Goal: Task Accomplishment & Management: Complete application form

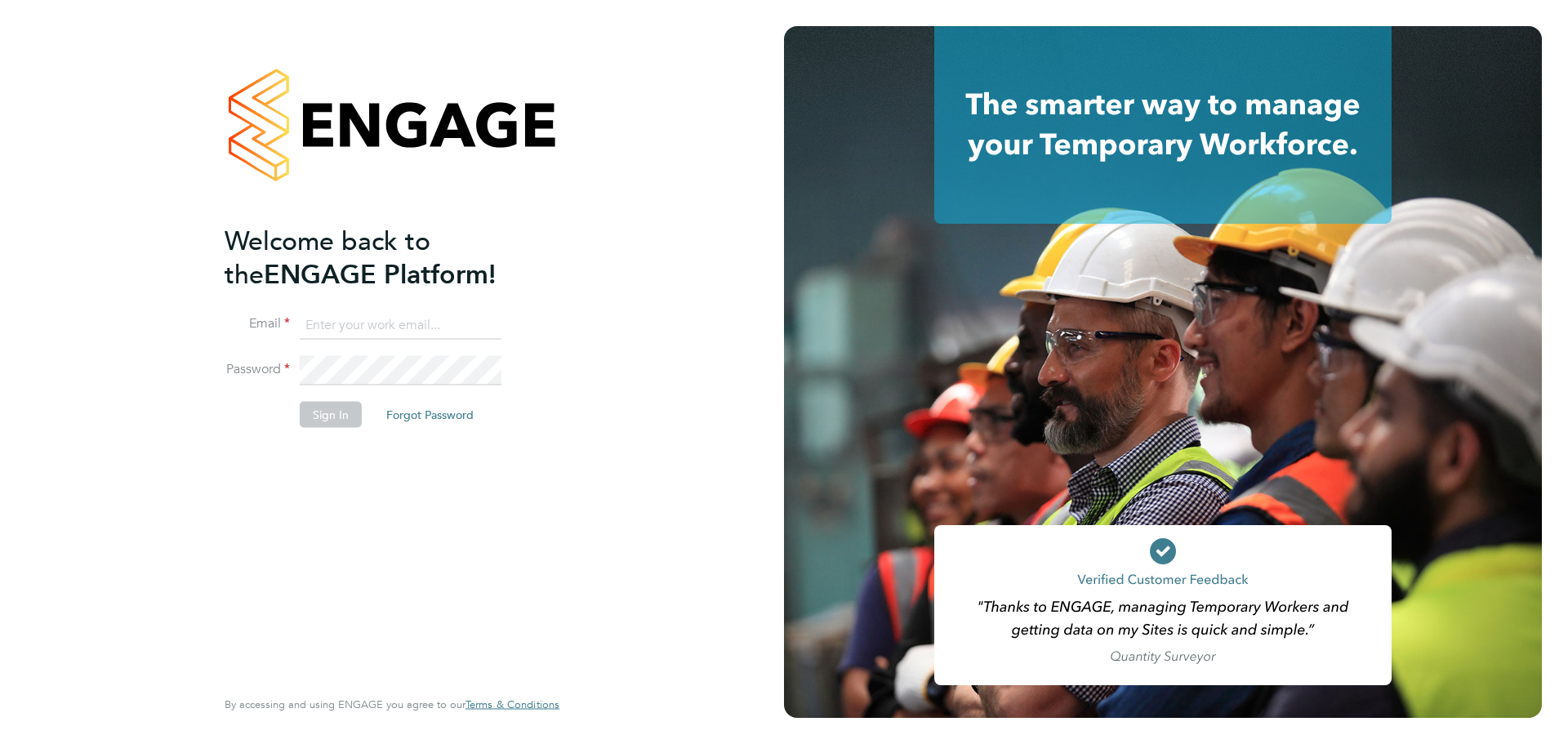
click at [326, 328] on input at bounding box center [401, 325] width 202 height 29
click at [353, 324] on input at bounding box center [401, 325] width 202 height 29
type input "[PERSON_NAME][EMAIL_ADDRESS][PERSON_NAME][DOMAIN_NAME]"
click at [311, 412] on button "Sign In" at bounding box center [331, 415] width 62 height 26
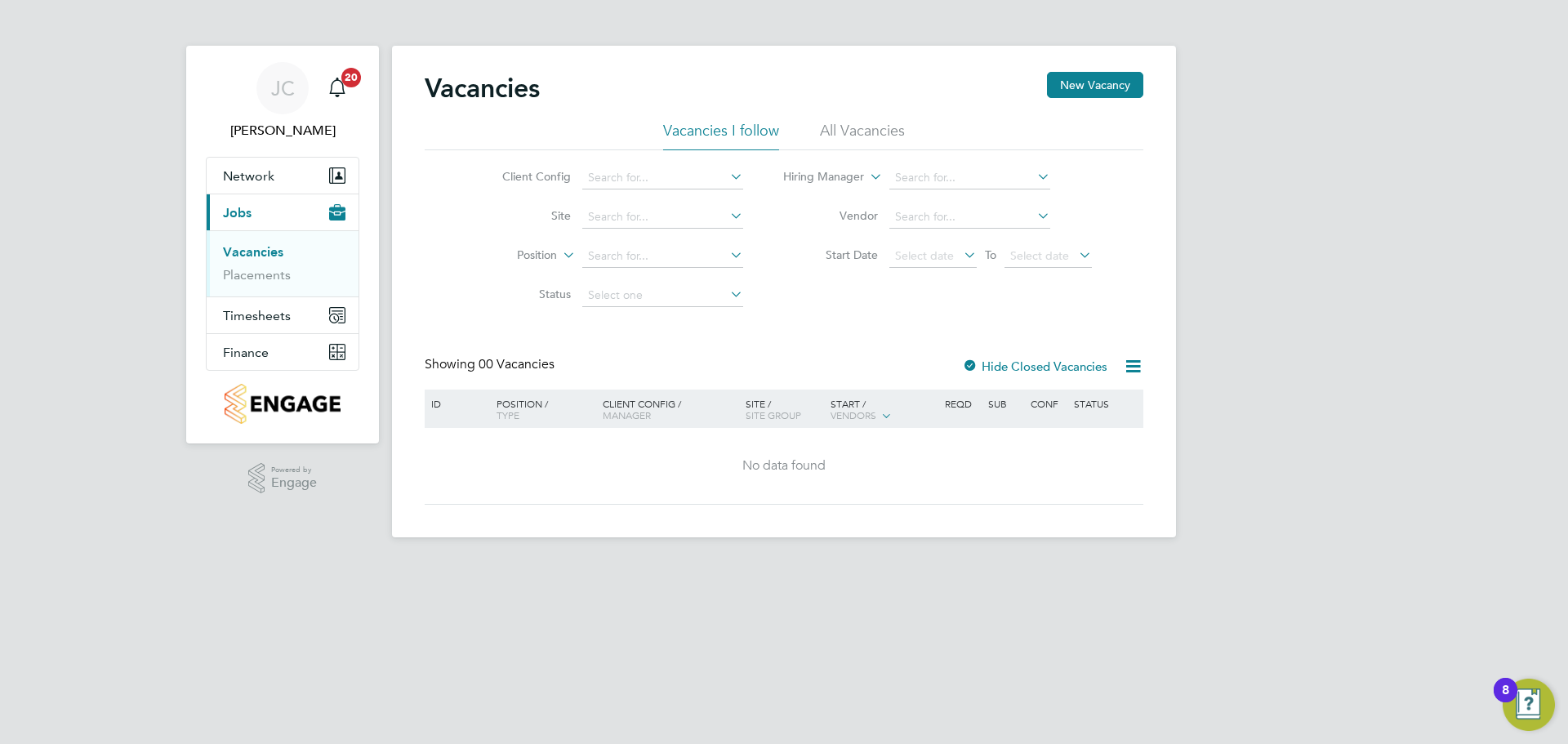
click at [264, 253] on link "Vacancies" at bounding box center [253, 252] width 60 height 15
click at [1088, 83] on button "New Vacancy" at bounding box center [1096, 85] width 96 height 26
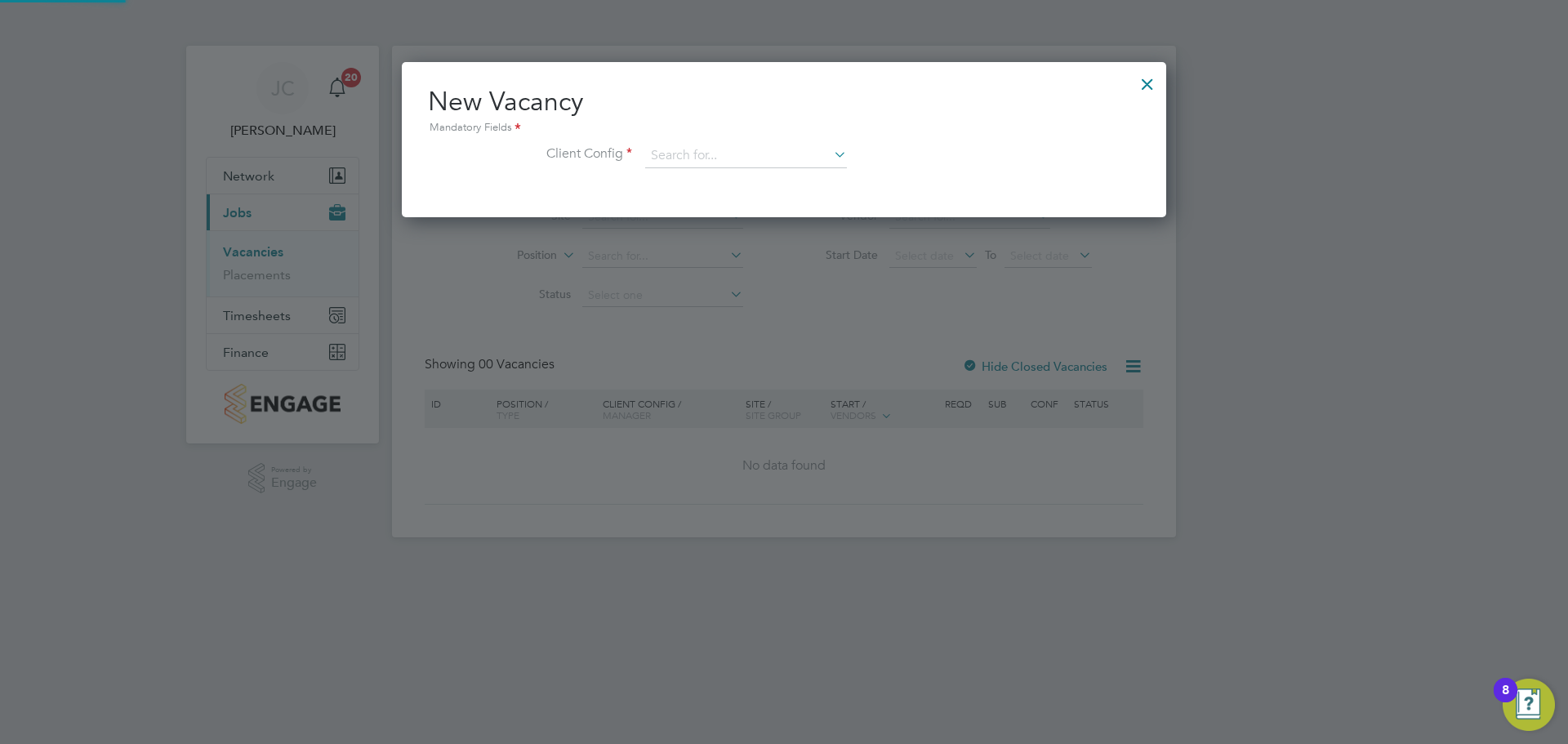
scroll to position [155, 766]
click at [769, 162] on input at bounding box center [746, 156] width 202 height 24
click at [722, 326] on li "Countryside Properties (WPL) Ltd" at bounding box center [853, 335] width 418 height 22
type input "Countryside Properties (WPL) Ltd"
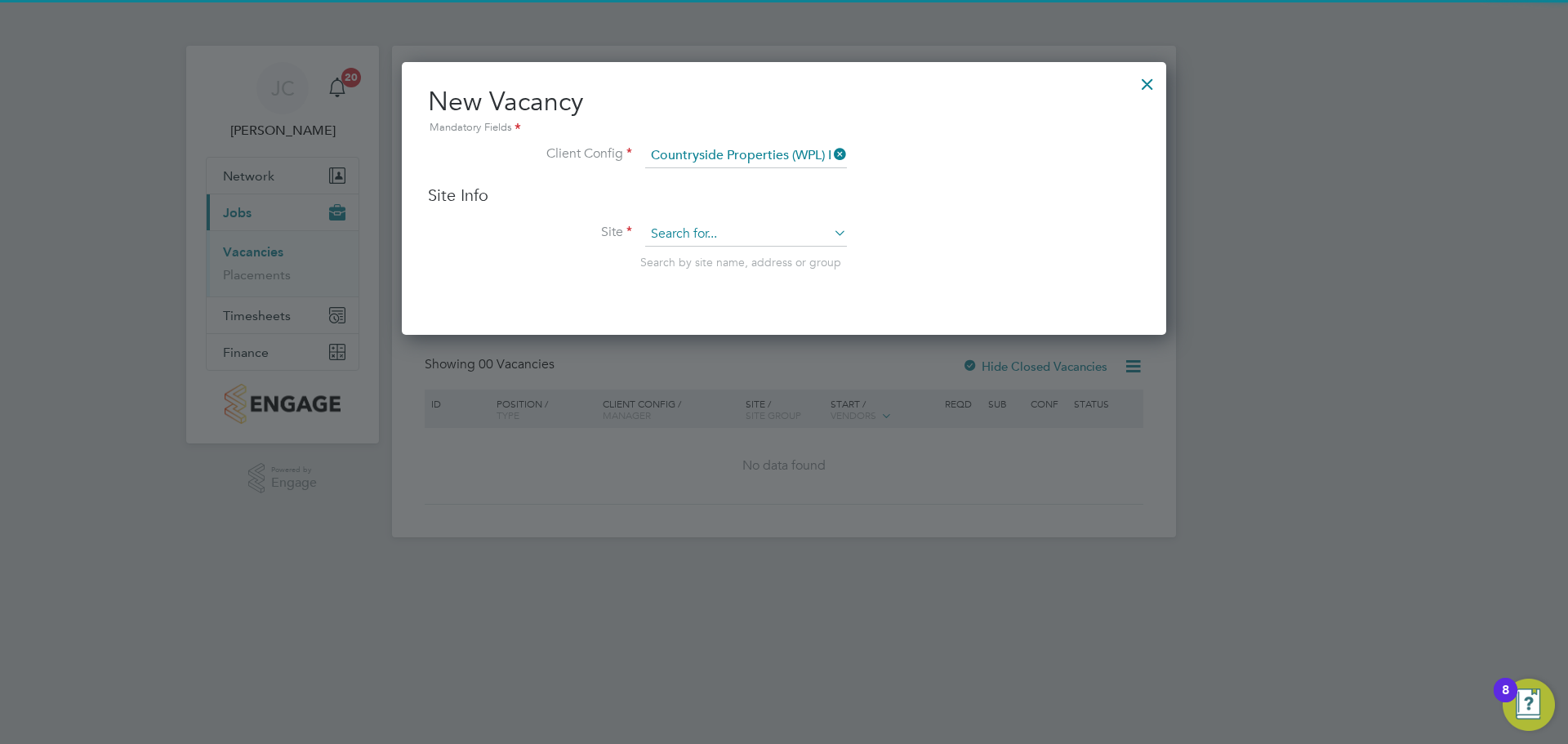
click at [686, 231] on input at bounding box center [746, 234] width 202 height 24
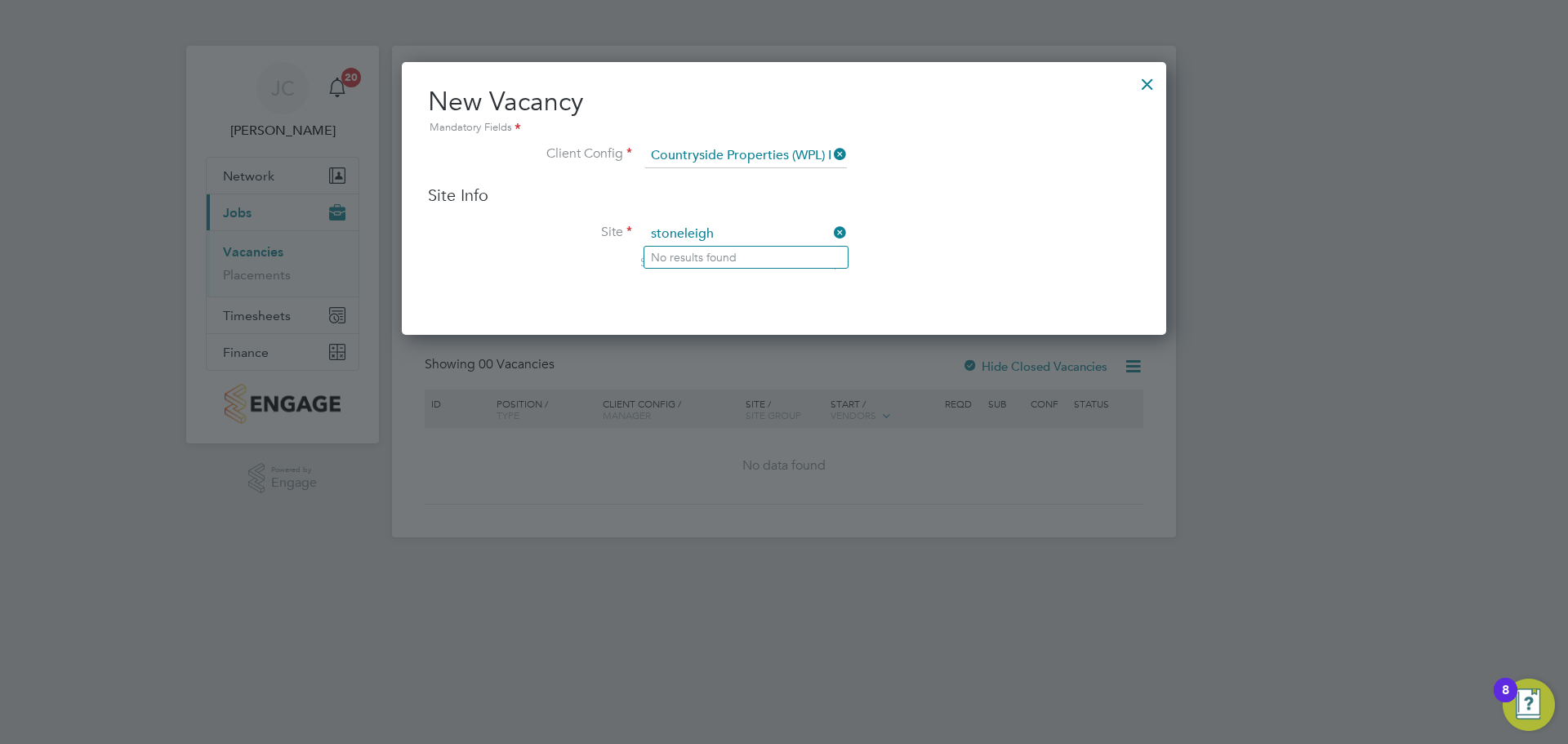
type input "stoneleigh"
drag, startPoint x: 679, startPoint y: 235, endPoint x: 767, endPoint y: 192, distance: 97.9
click at [767, 192] on h3 "Site Info" at bounding box center [784, 195] width 712 height 22
click at [676, 238] on input at bounding box center [746, 234] width 202 height 24
type input "Stoneleigh"
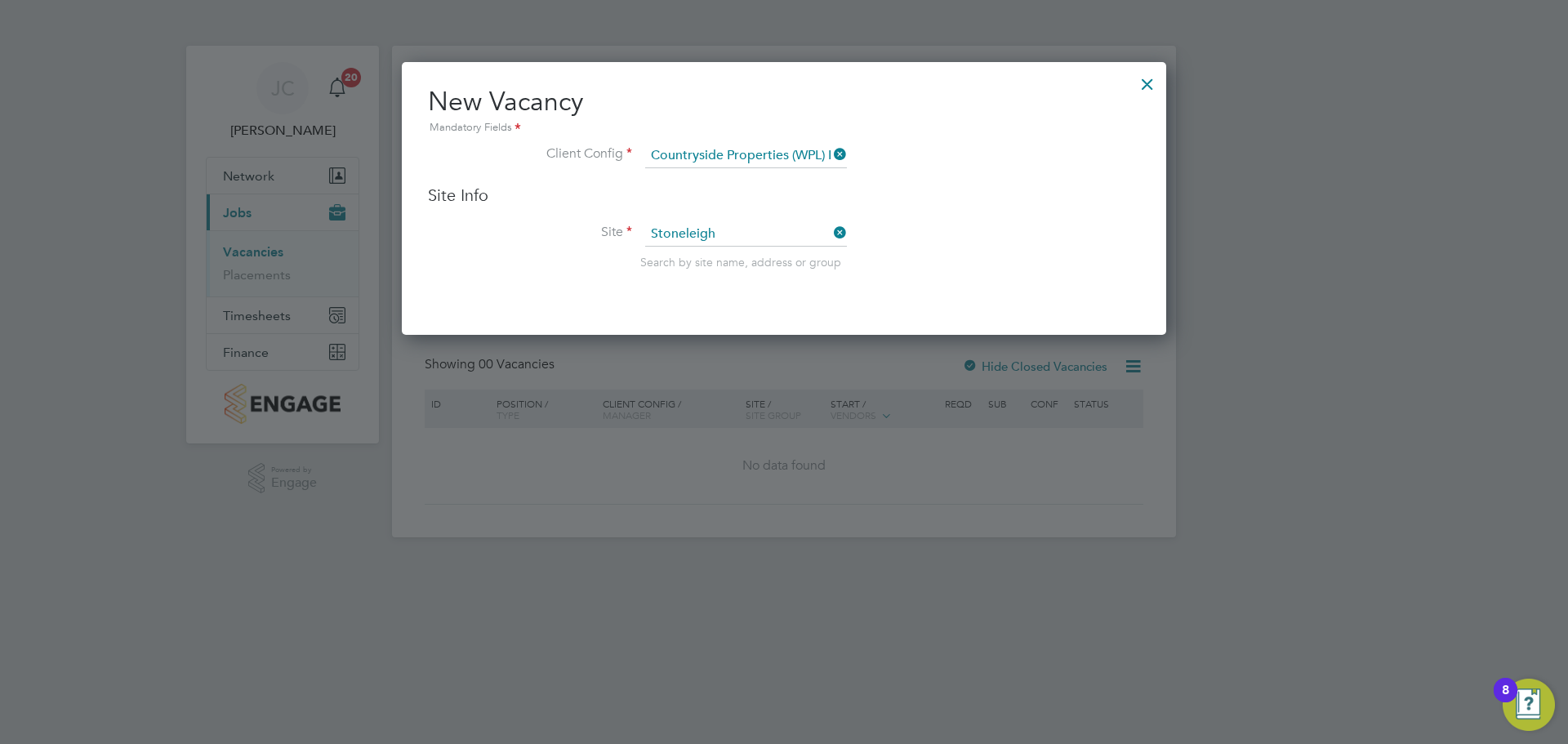
click at [831, 229] on icon at bounding box center [831, 232] width 0 height 23
click at [667, 231] on input at bounding box center [746, 234] width 202 height 24
drag, startPoint x: 729, startPoint y: 237, endPoint x: 626, endPoint y: 237, distance: 103.0
click at [626, 237] on li "Site Stoneleigh Search by site name, address or group" at bounding box center [784, 261] width 712 height 80
type input "Stoneleigh"
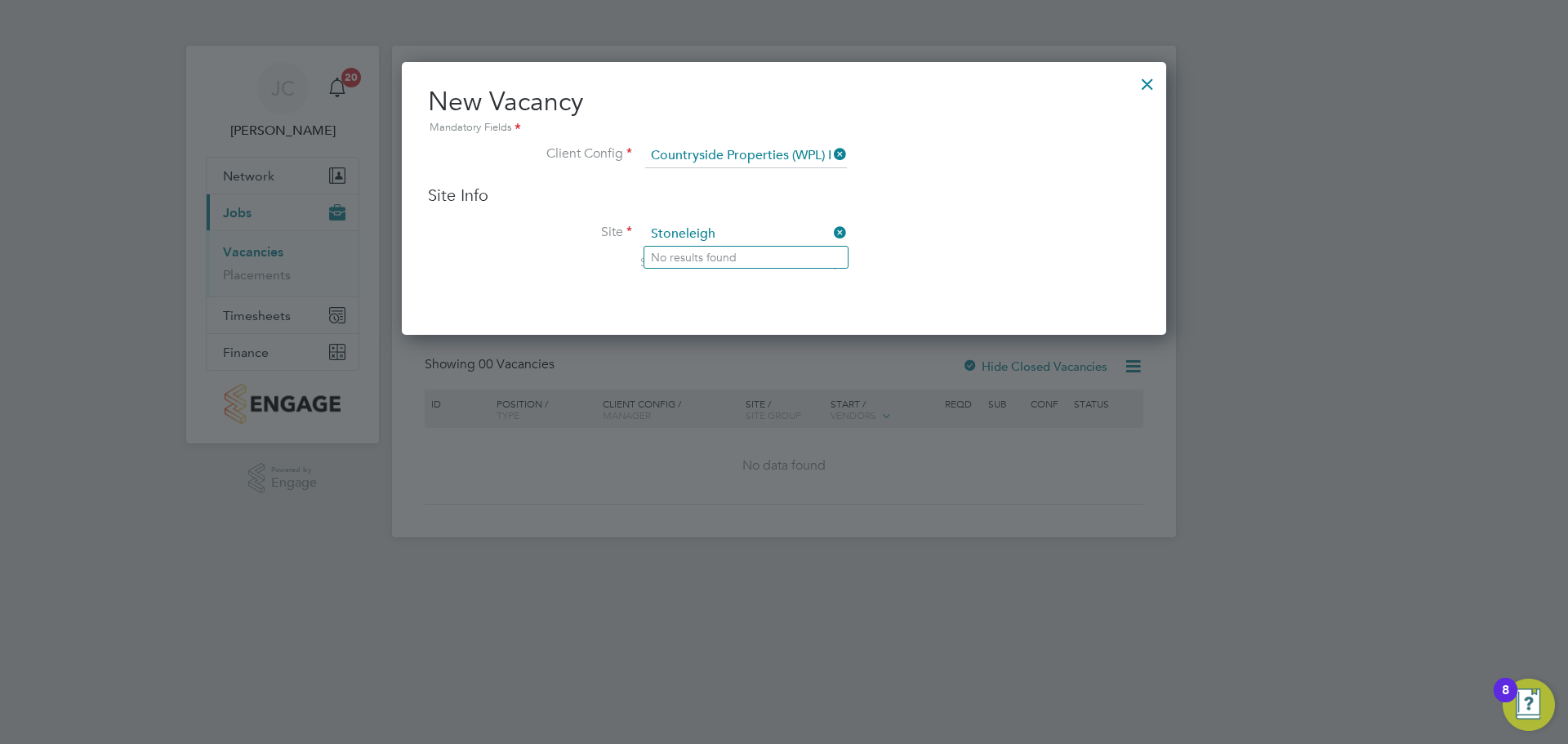
click at [831, 151] on icon at bounding box center [831, 154] width 0 height 23
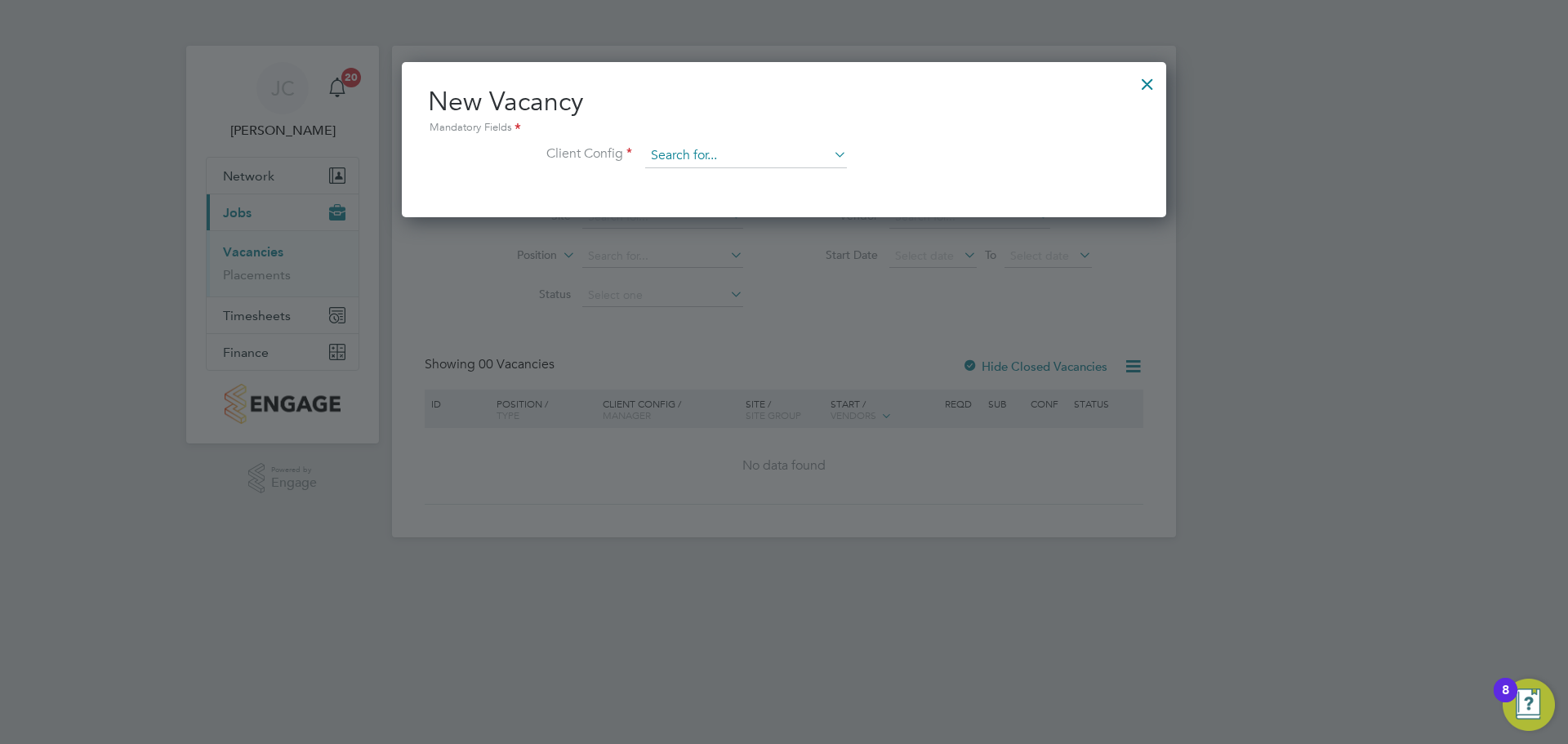
scroll to position [155, 766]
click at [710, 154] on input at bounding box center [746, 156] width 202 height 24
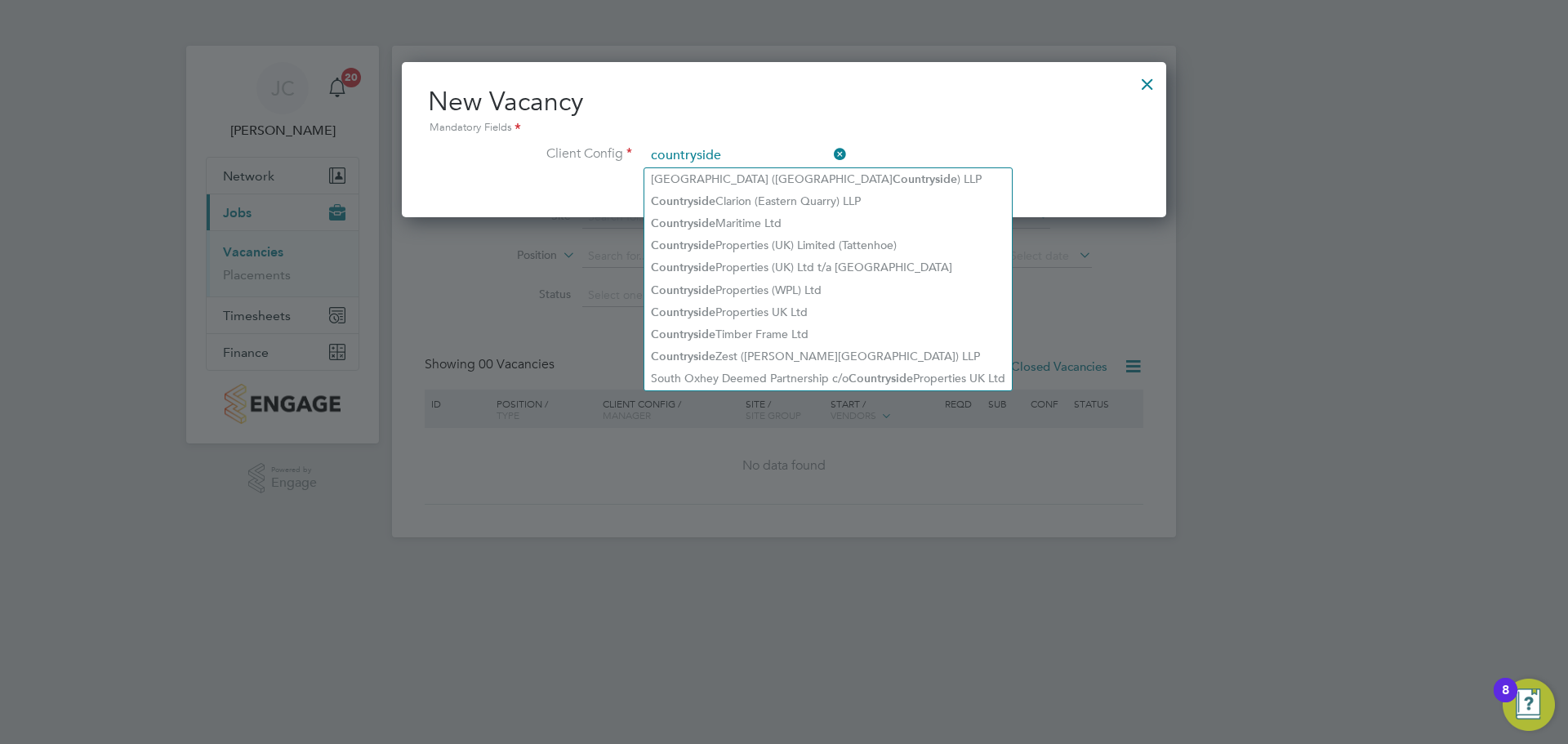
type input "countryside"
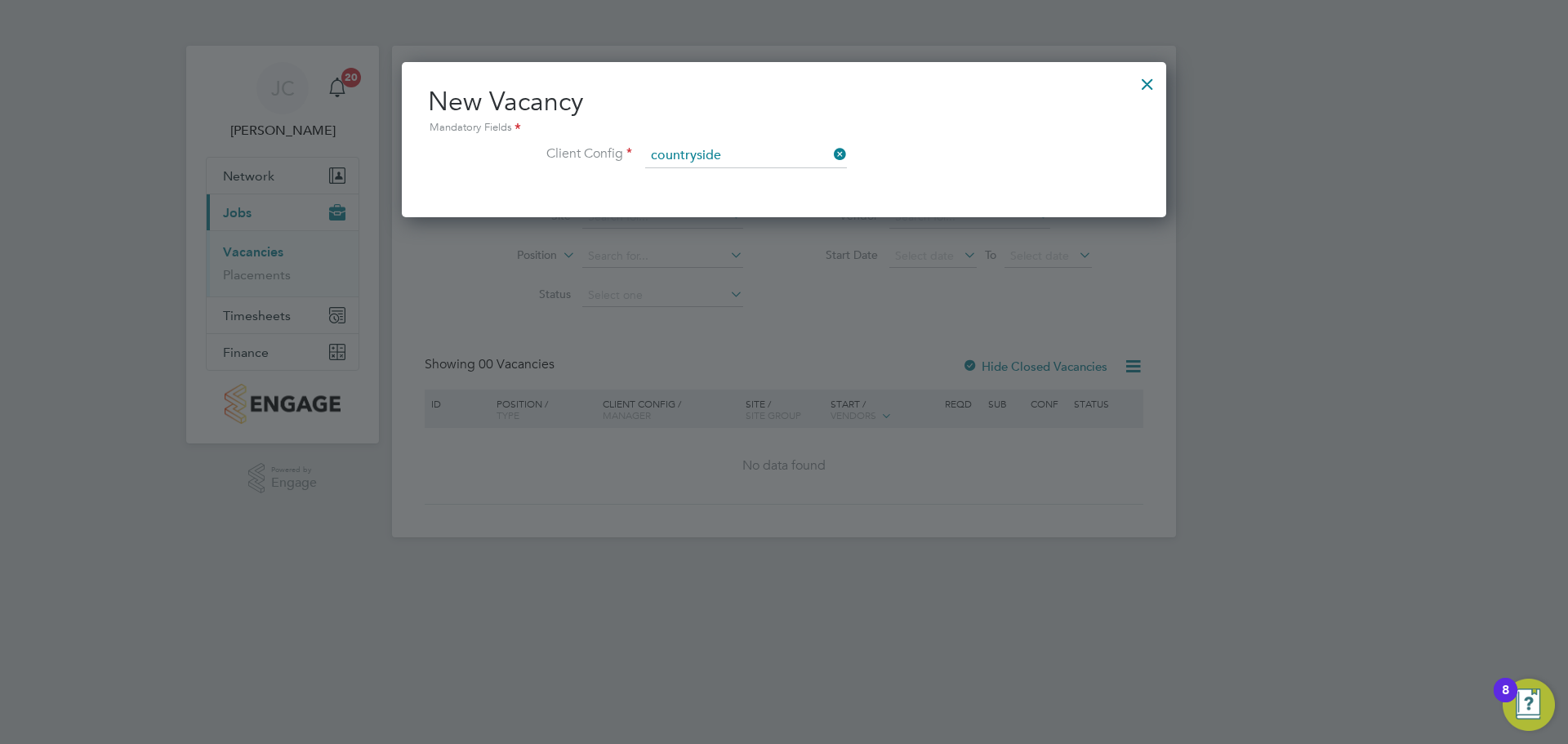
click at [1147, 77] on div at bounding box center [1147, 80] width 29 height 29
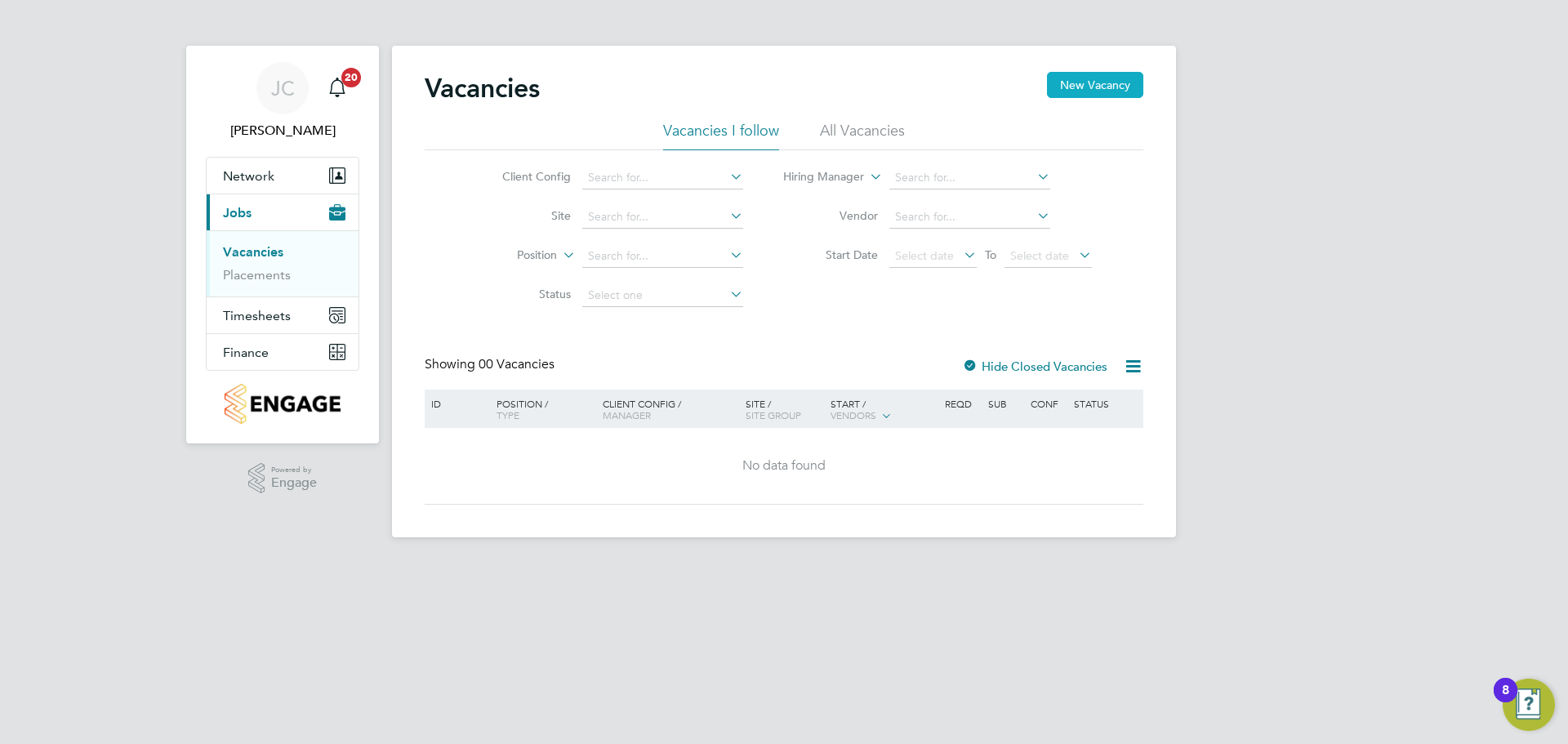
click at [1071, 89] on button "New Vacancy" at bounding box center [1096, 85] width 96 height 26
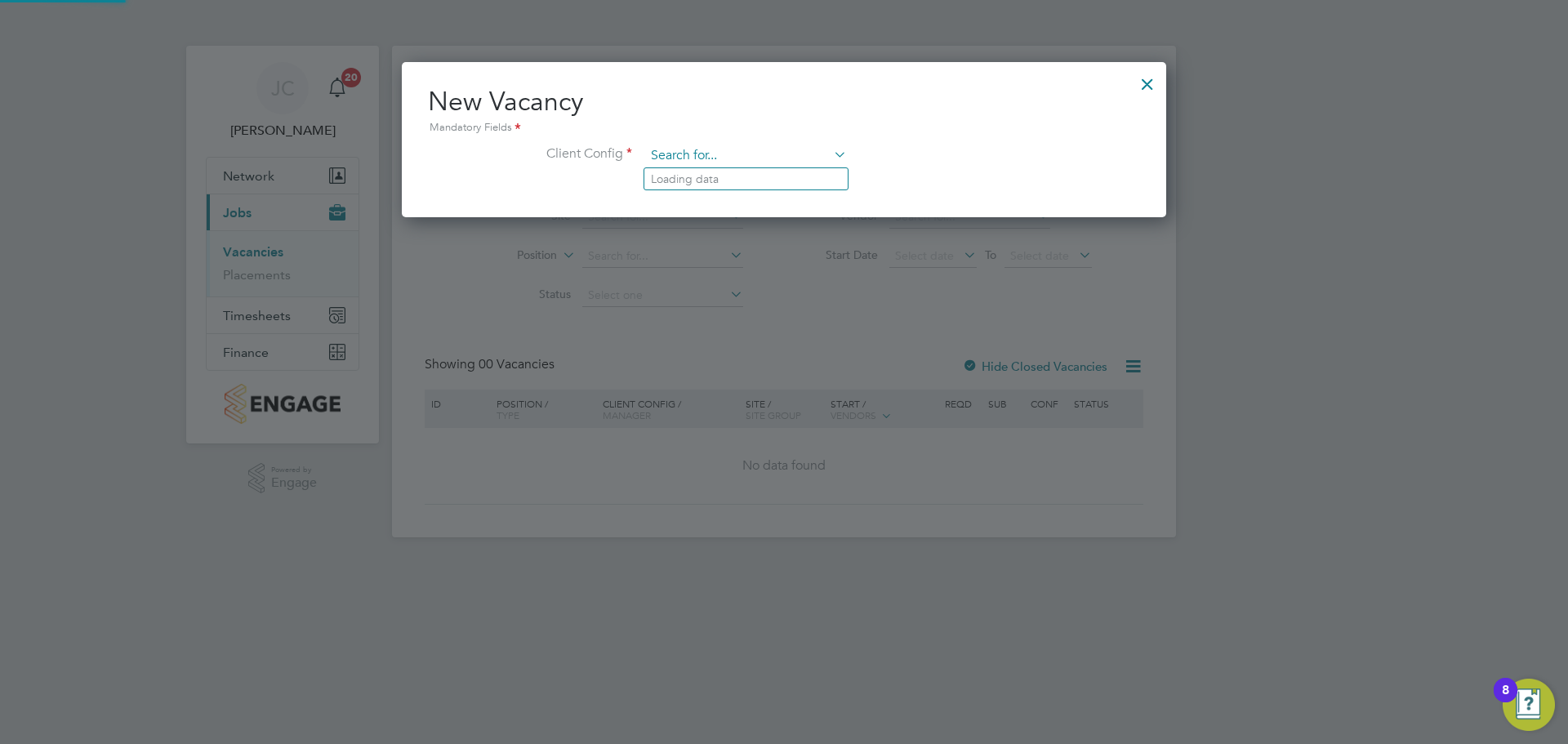
click at [737, 151] on input at bounding box center [746, 156] width 202 height 24
click at [754, 347] on li "Countryside Properties UK Ltd" at bounding box center [853, 357] width 418 height 22
type input "Countryside Properties UK Ltd"
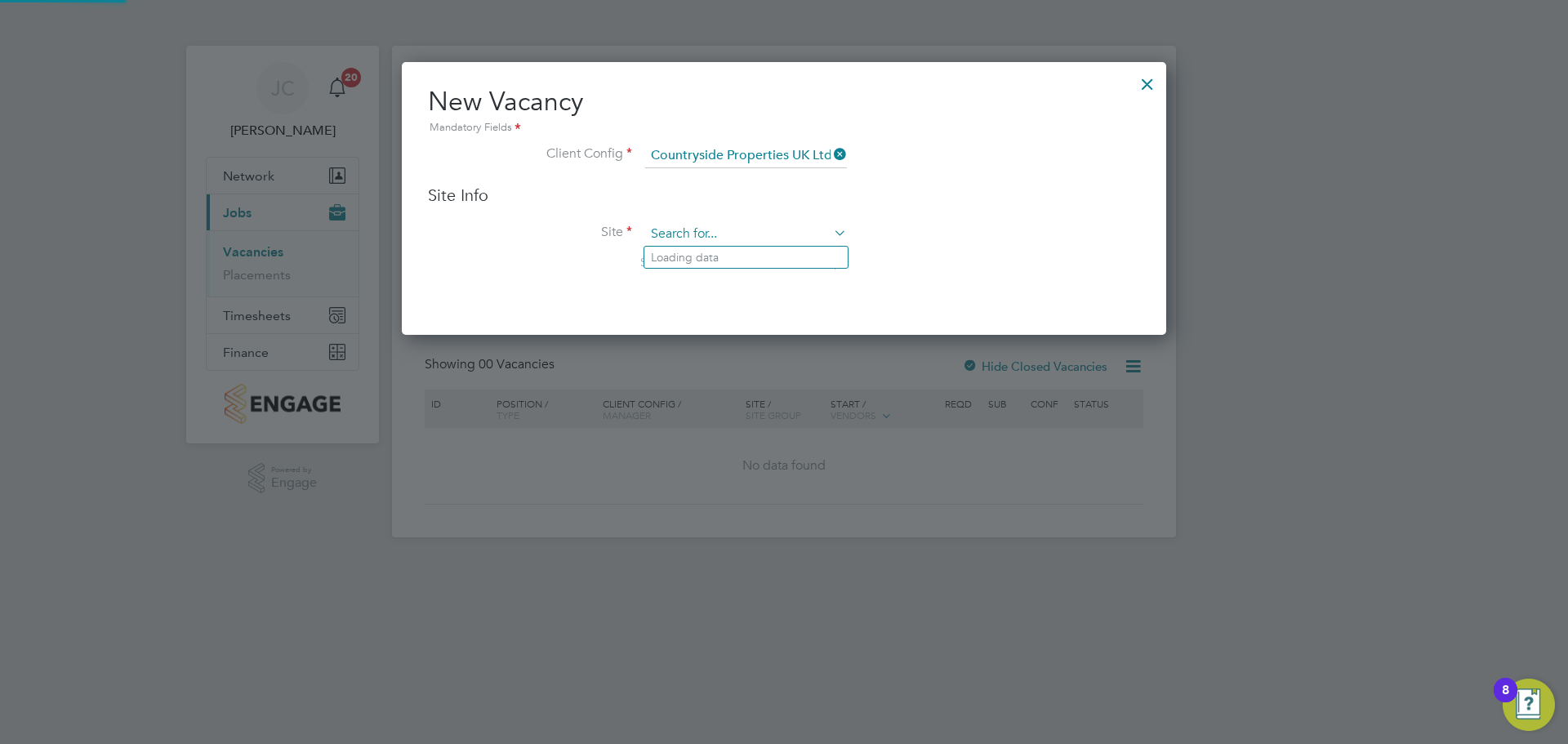
click at [708, 234] on input at bounding box center [746, 234] width 202 height 24
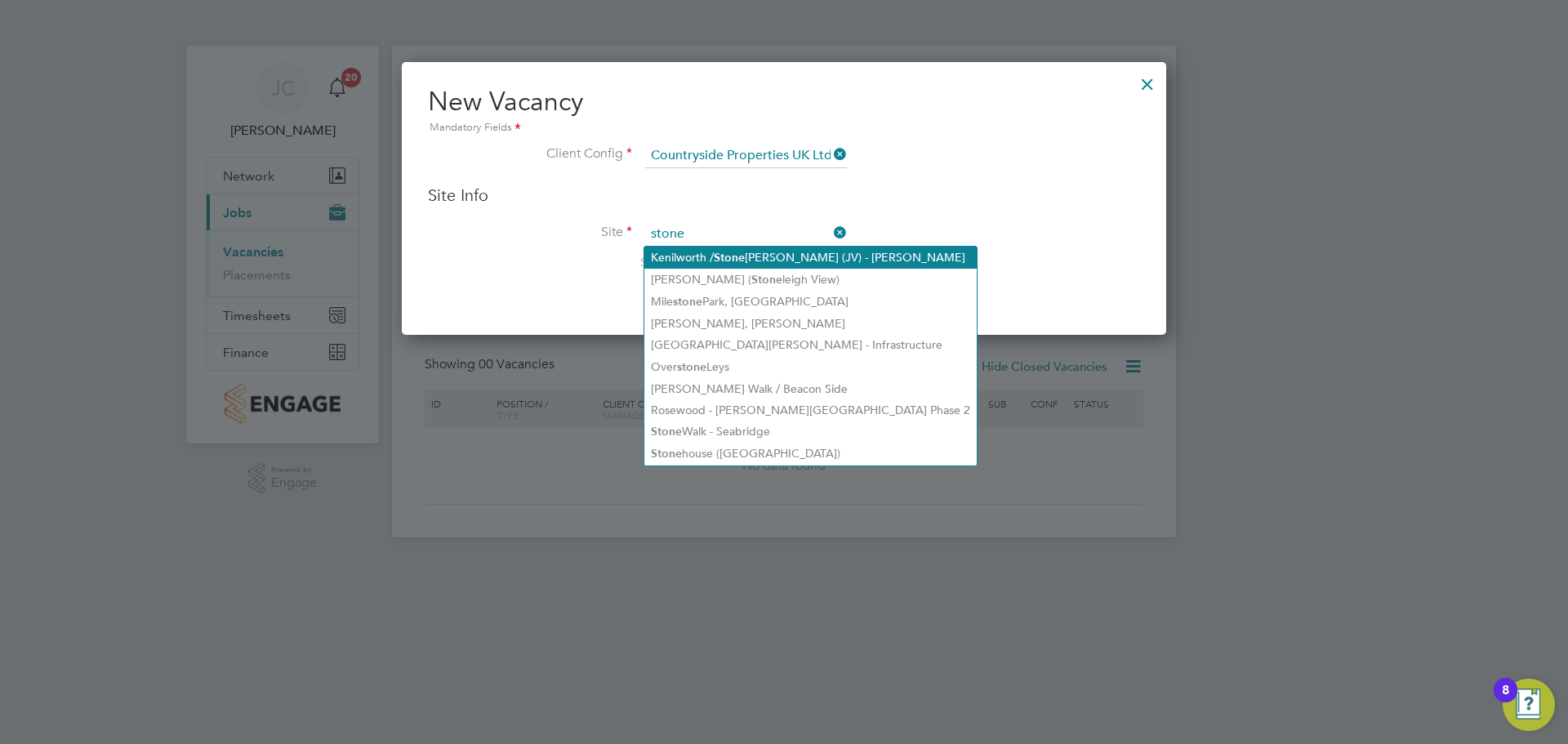
click at [741, 259] on b "Stone" at bounding box center [729, 258] width 31 height 14
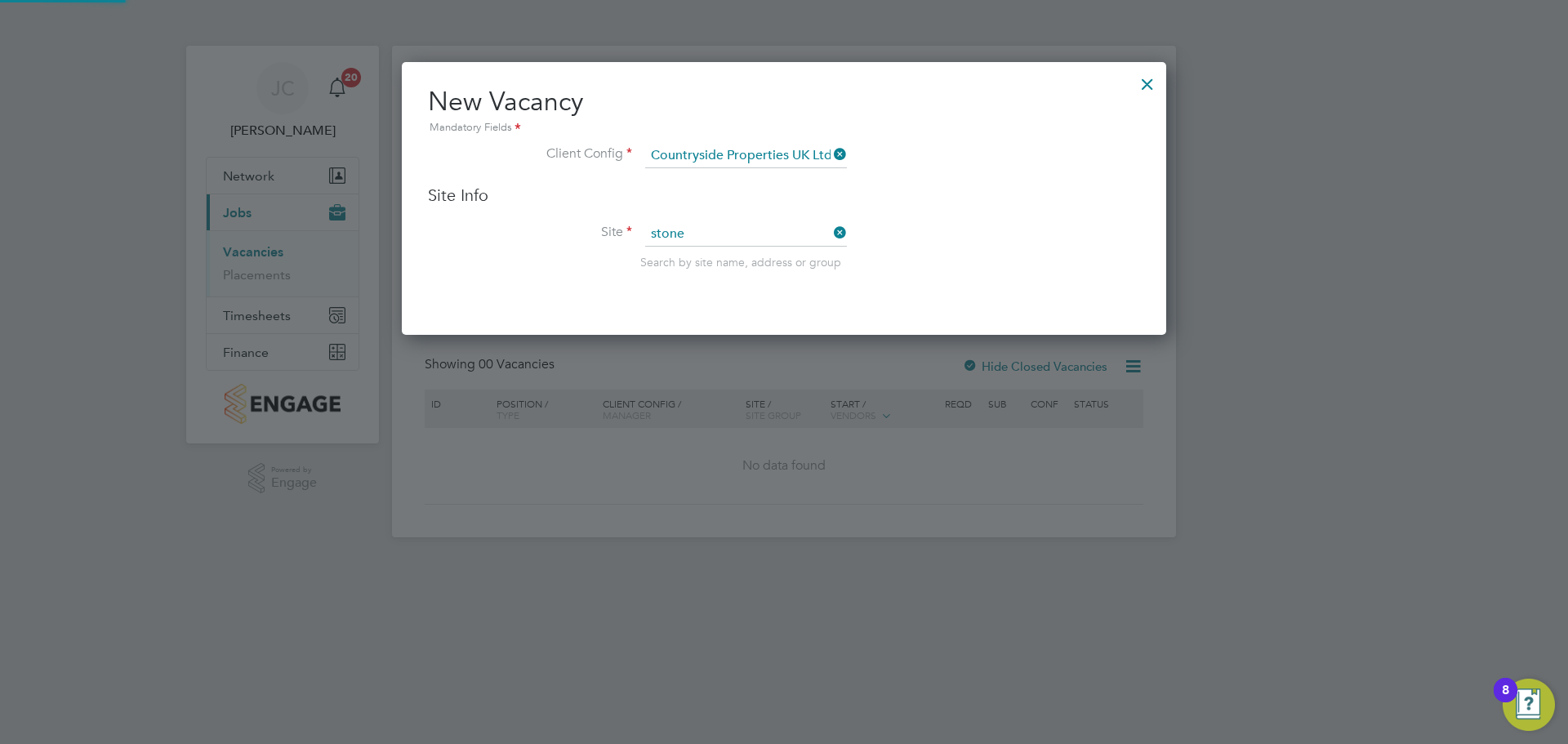
type input "Kenilworth / Stoneleigh (JV) - Linden"
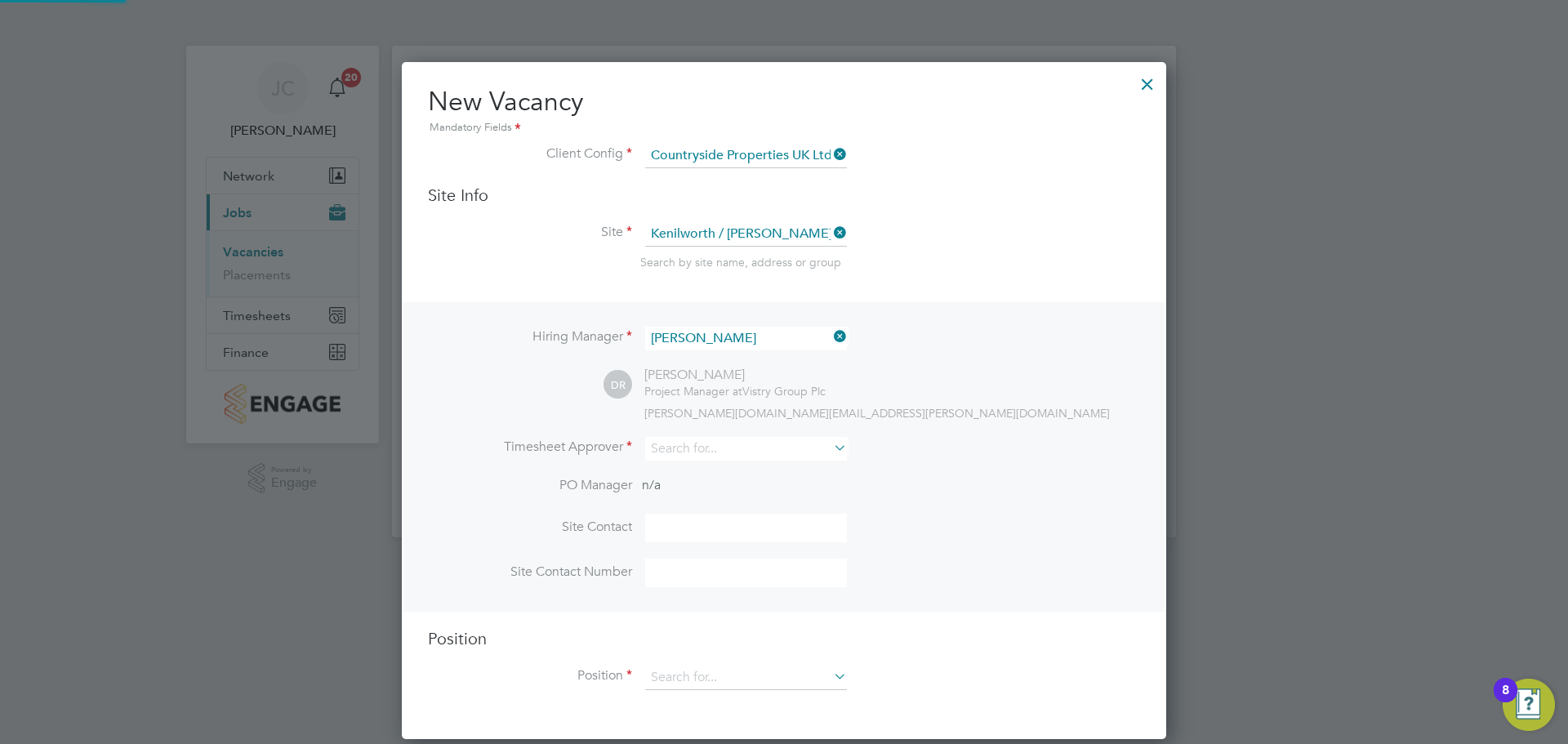
scroll to position [678, 766]
click at [691, 452] on input at bounding box center [746, 449] width 202 height 24
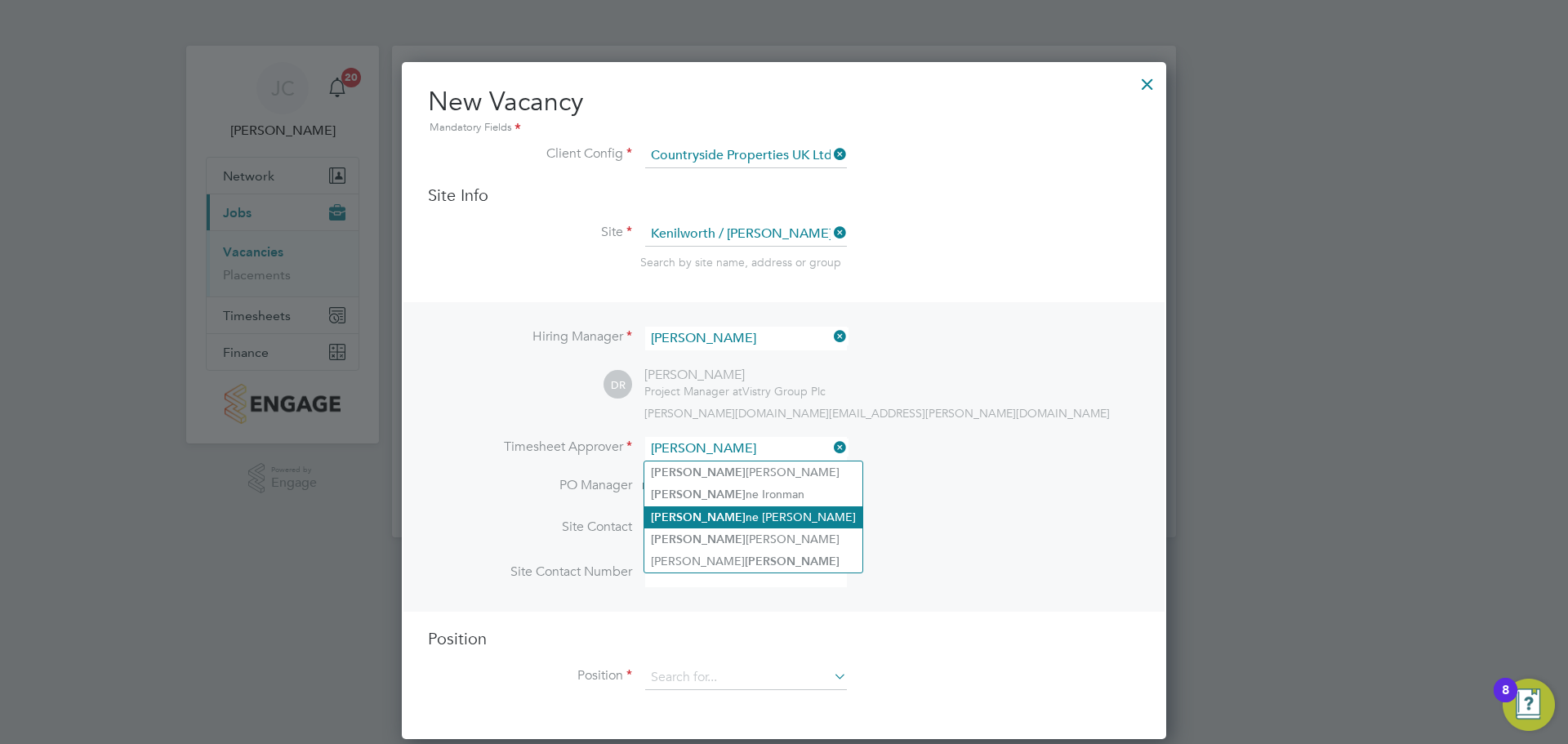
click at [690, 507] on li "Jay ne Cadman" at bounding box center [753, 518] width 218 height 22
type input "Jayne Cadman"
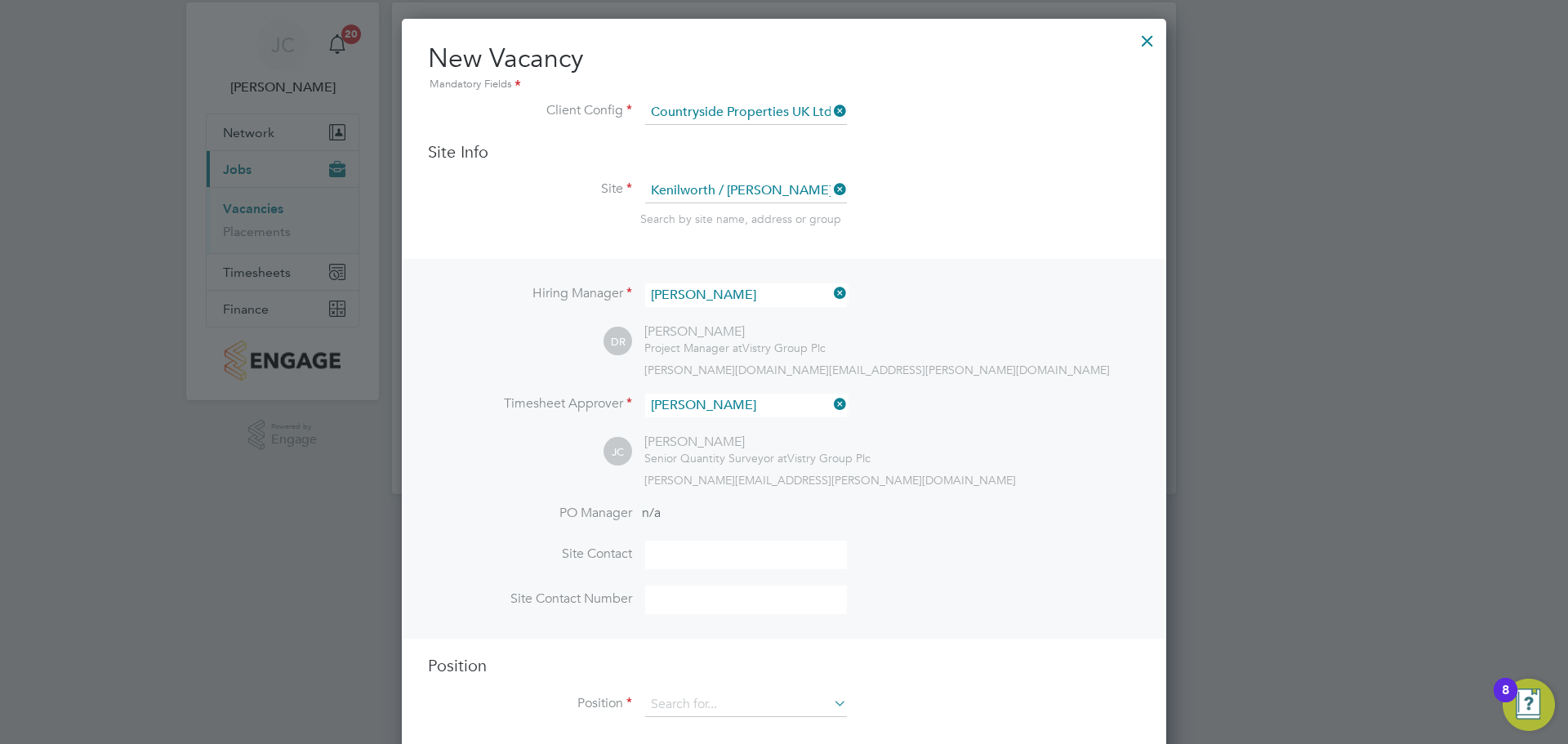
scroll to position [67, 0]
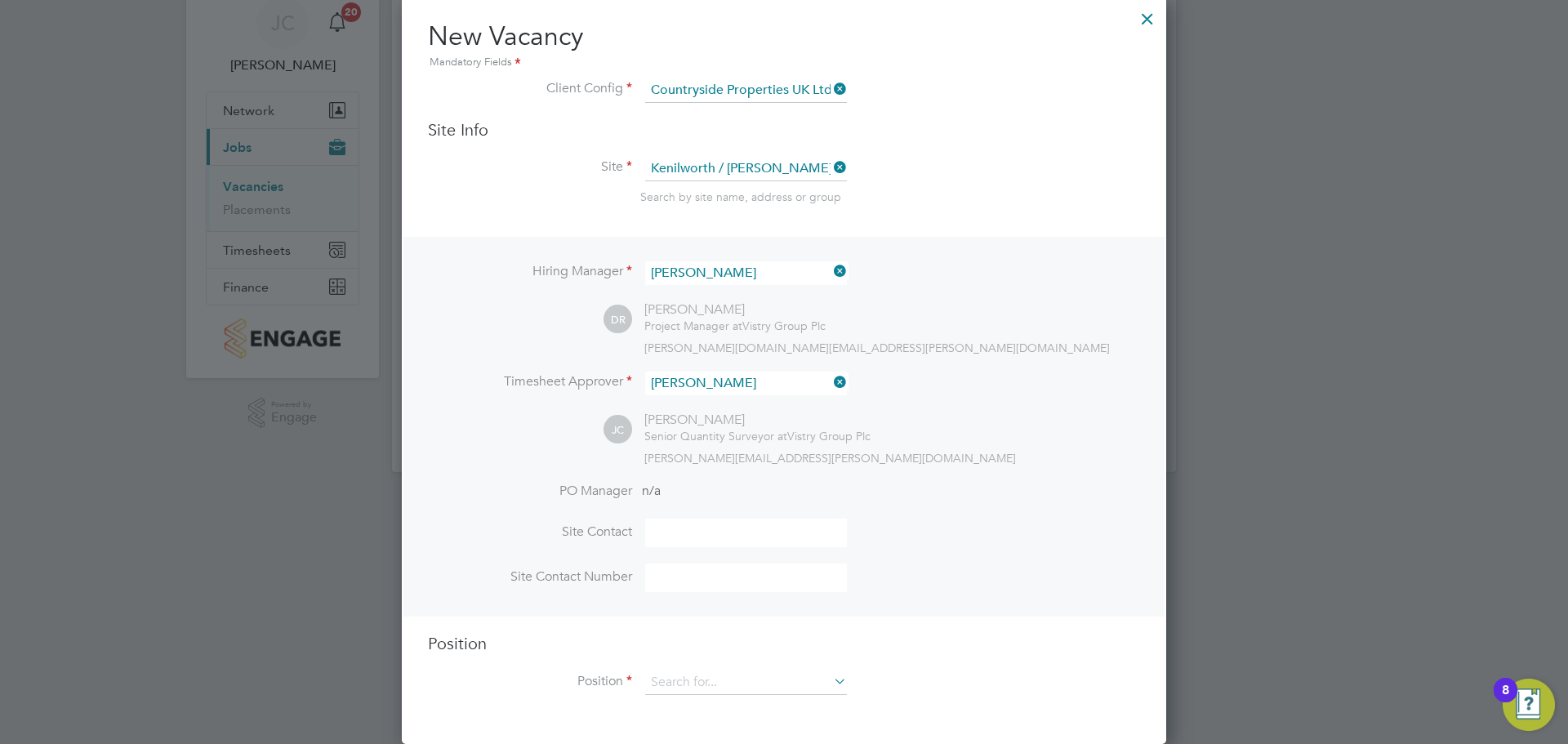
click at [673, 529] on input at bounding box center [746, 532] width 202 height 28
type input "Jayne Cadman"
click at [667, 569] on input at bounding box center [746, 577] width 202 height 28
type input "07811986595"
click at [678, 678] on input at bounding box center [746, 683] width 202 height 24
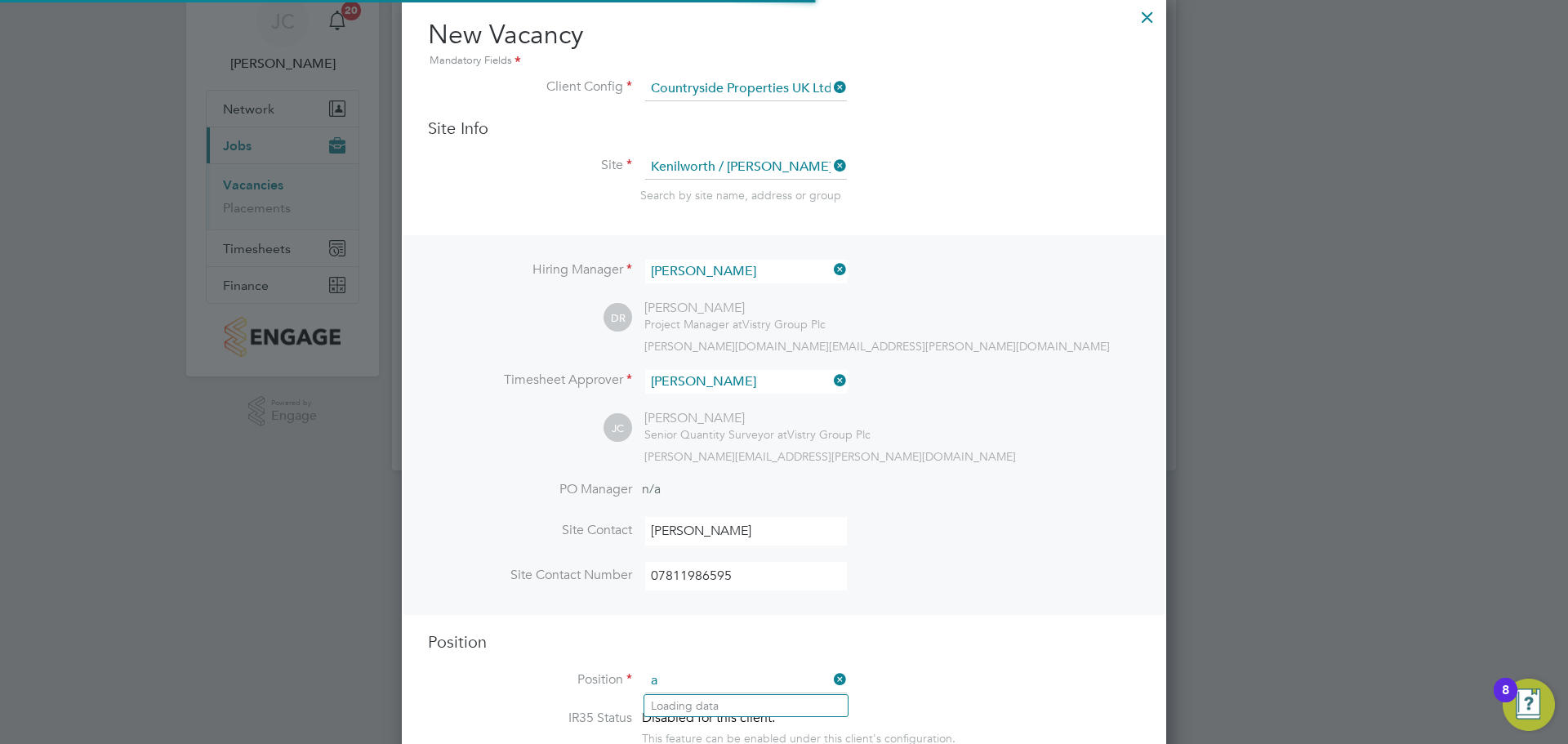
scroll to position [2348, 766]
type input "s"
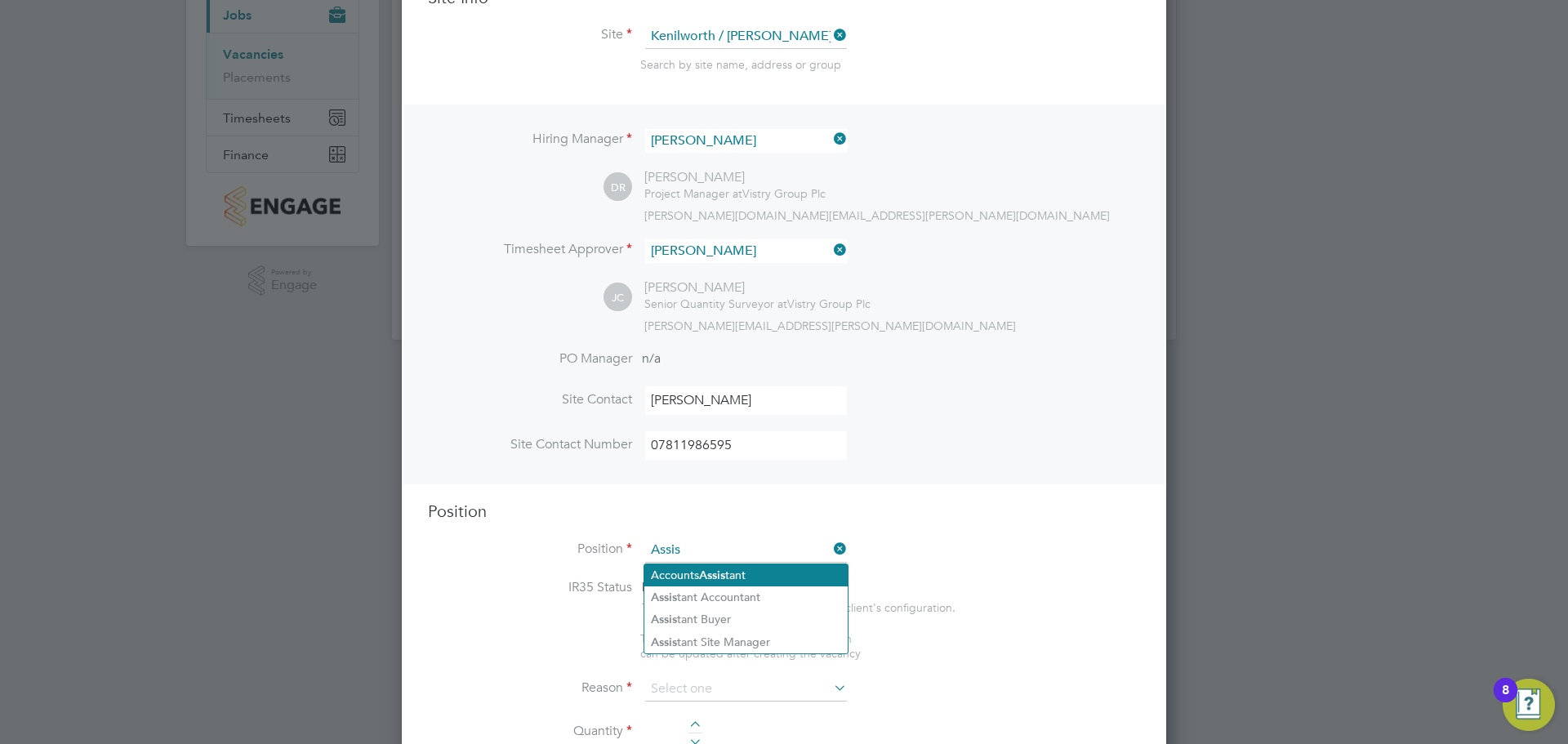
scroll to position [231, 0]
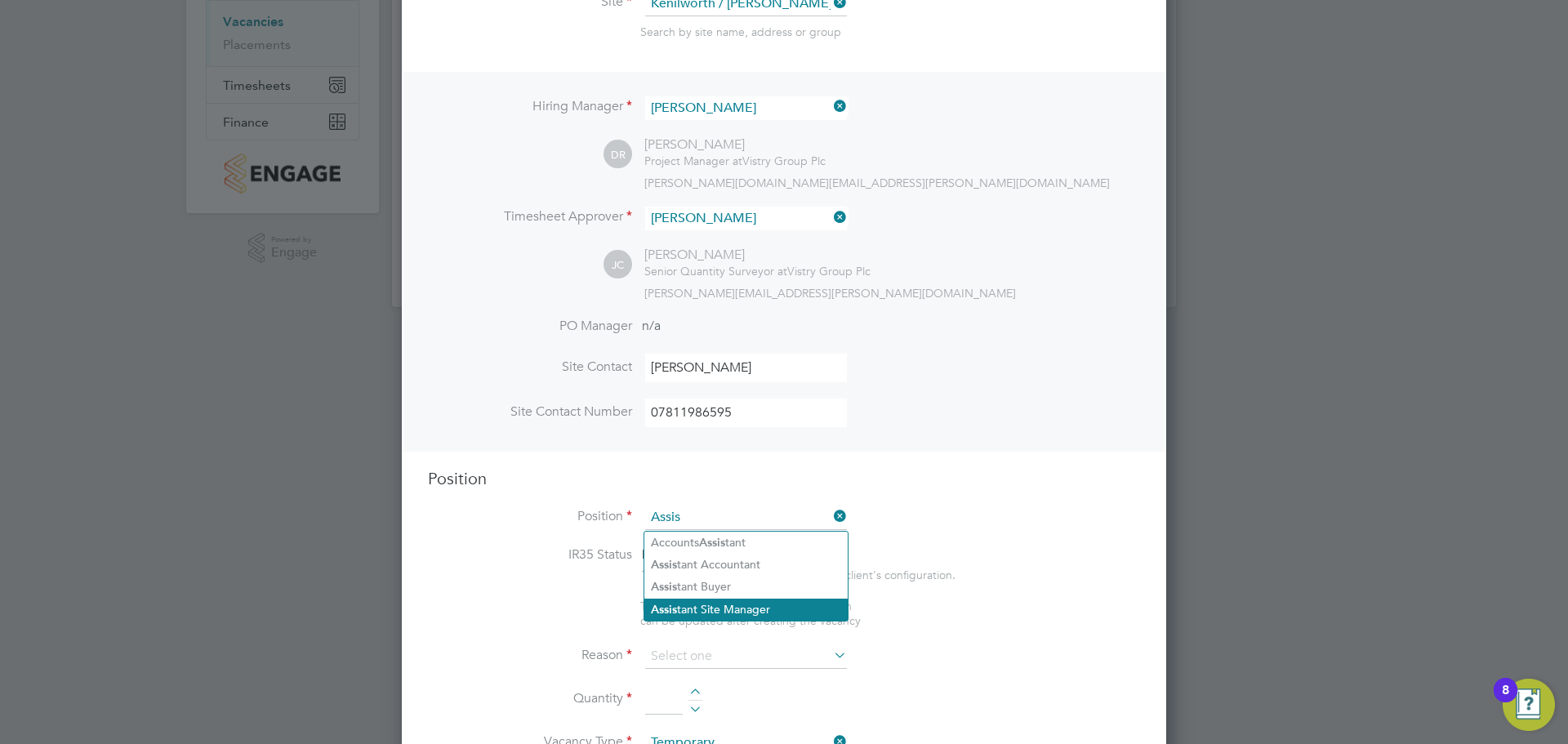
click at [763, 606] on li "Assis tant Site Manager" at bounding box center [746, 610] width 203 height 22
type input "Assistant Site Manager"
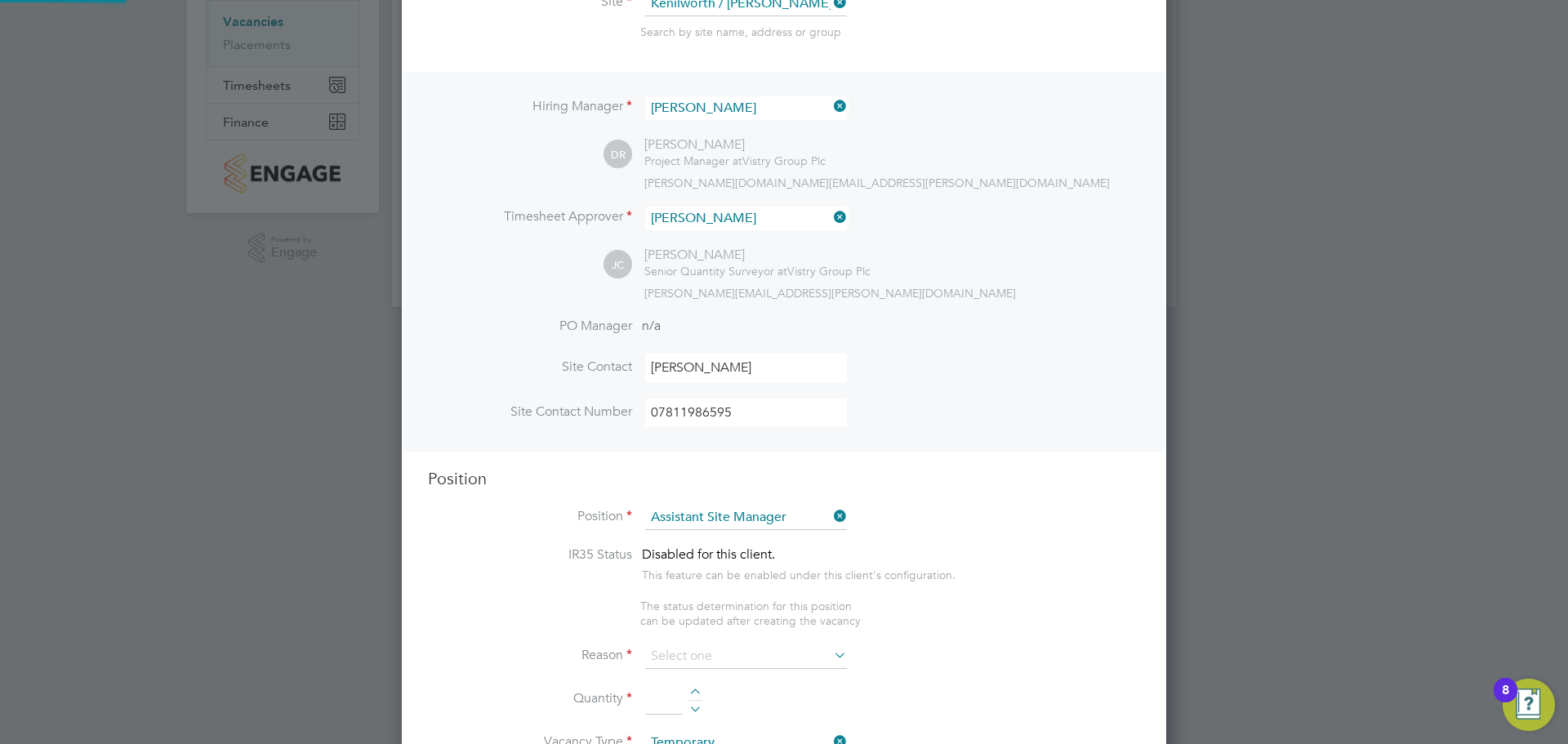
type textarea "• Supervises and ensures that all construction work under their control is buil…"
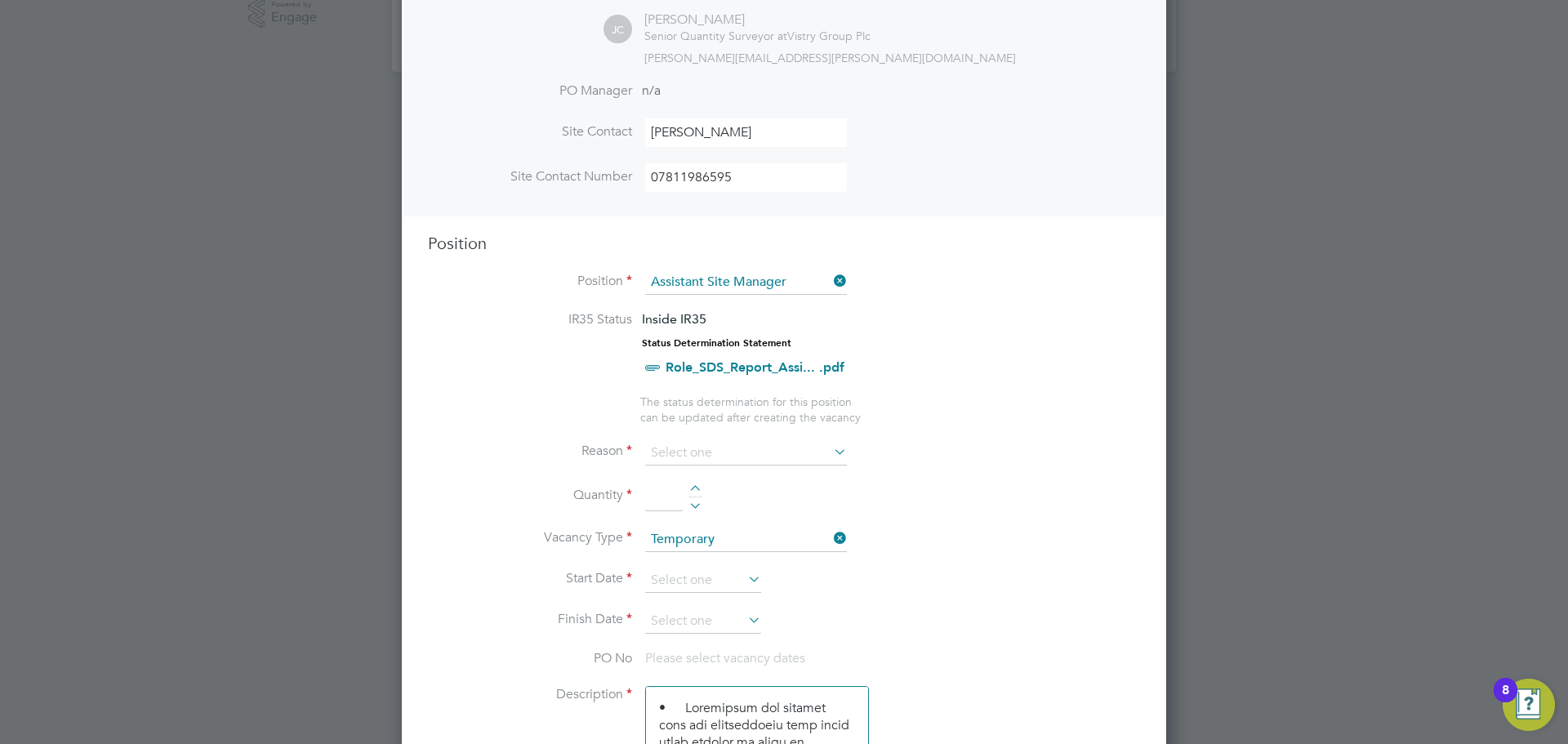
scroll to position [476, 0]
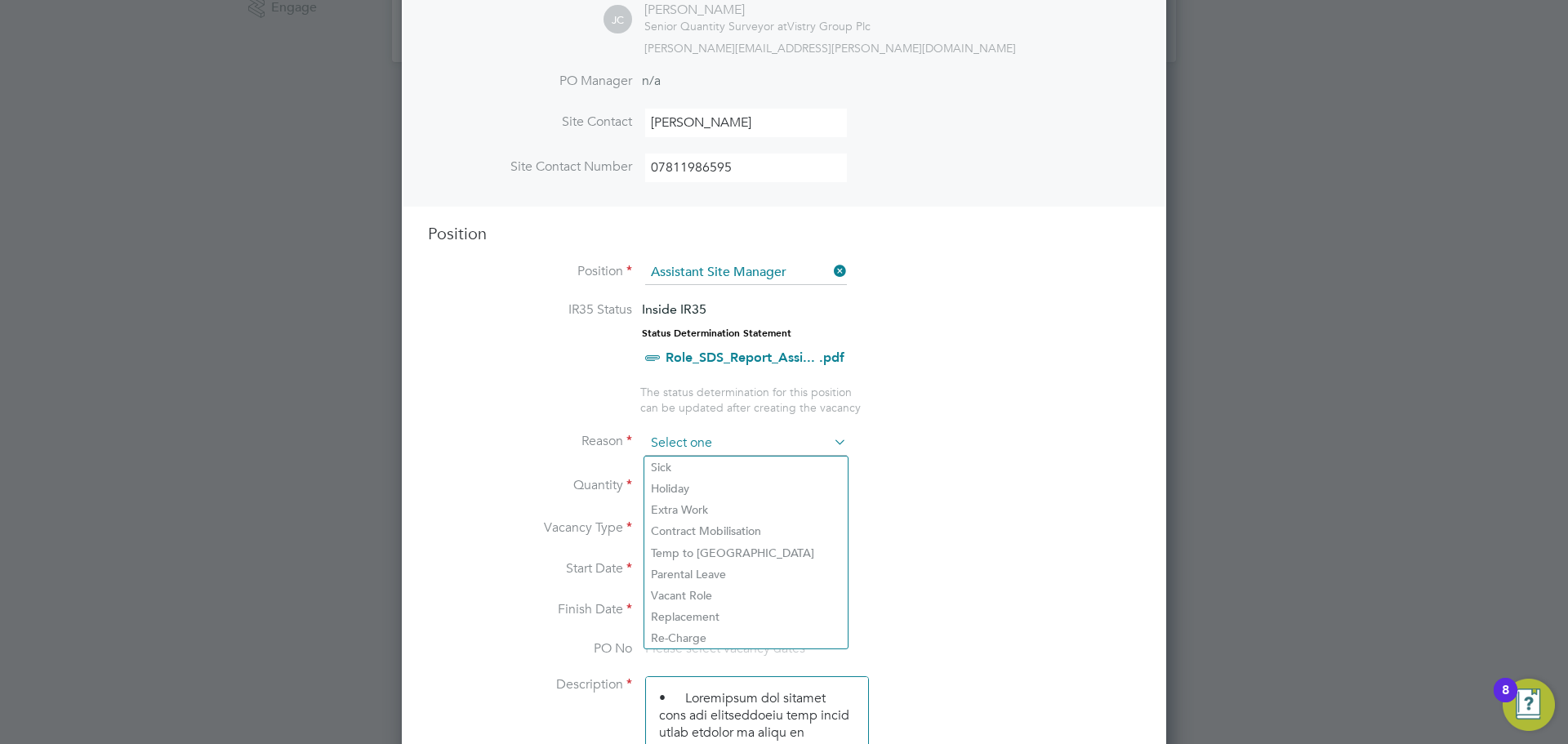
click at [698, 444] on input at bounding box center [746, 443] width 202 height 24
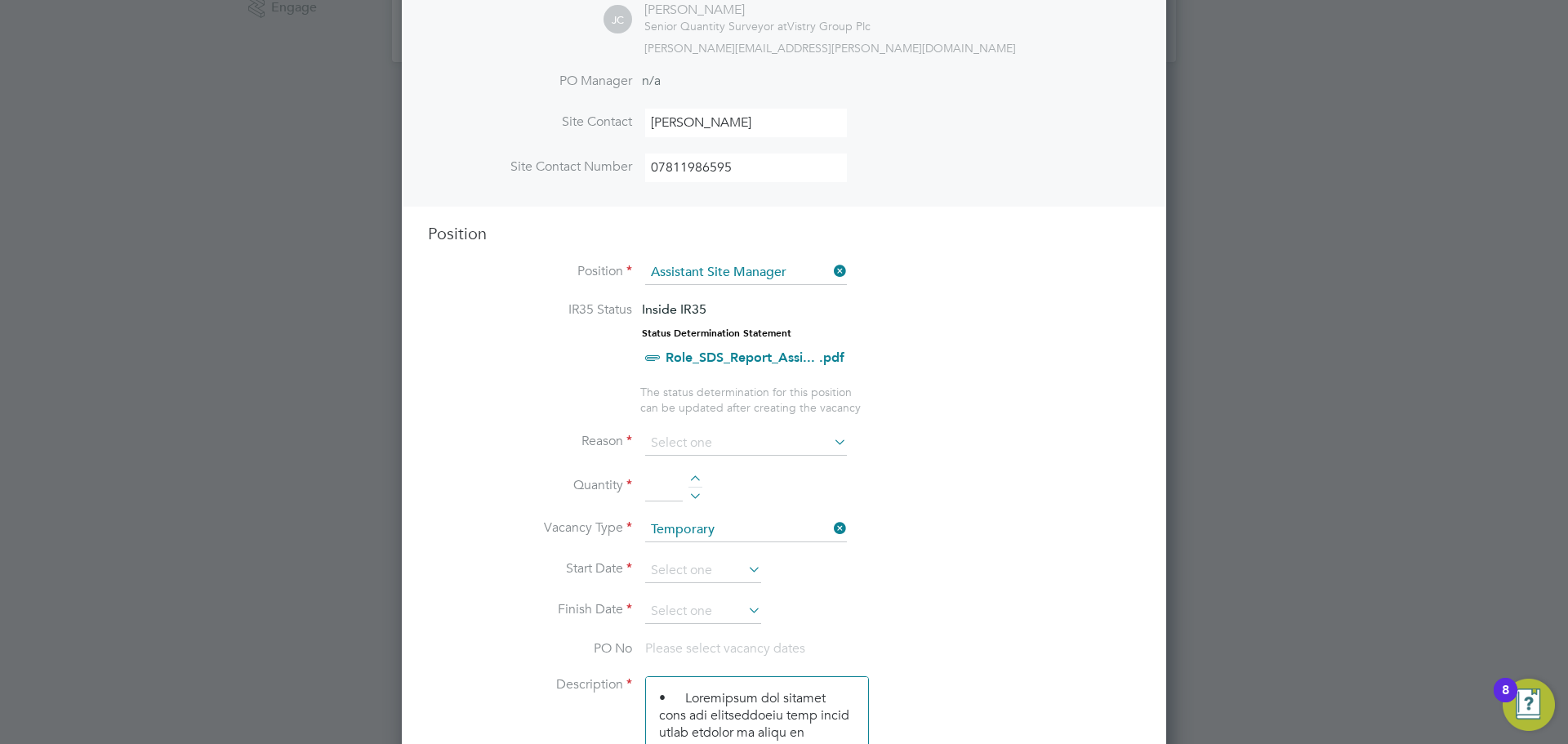
click at [686, 616] on li "Replacement" at bounding box center [746, 617] width 203 height 22
type input "Replacement"
click at [698, 483] on div at bounding box center [696, 481] width 14 height 11
type input "1"
click at [707, 575] on input at bounding box center [703, 571] width 116 height 24
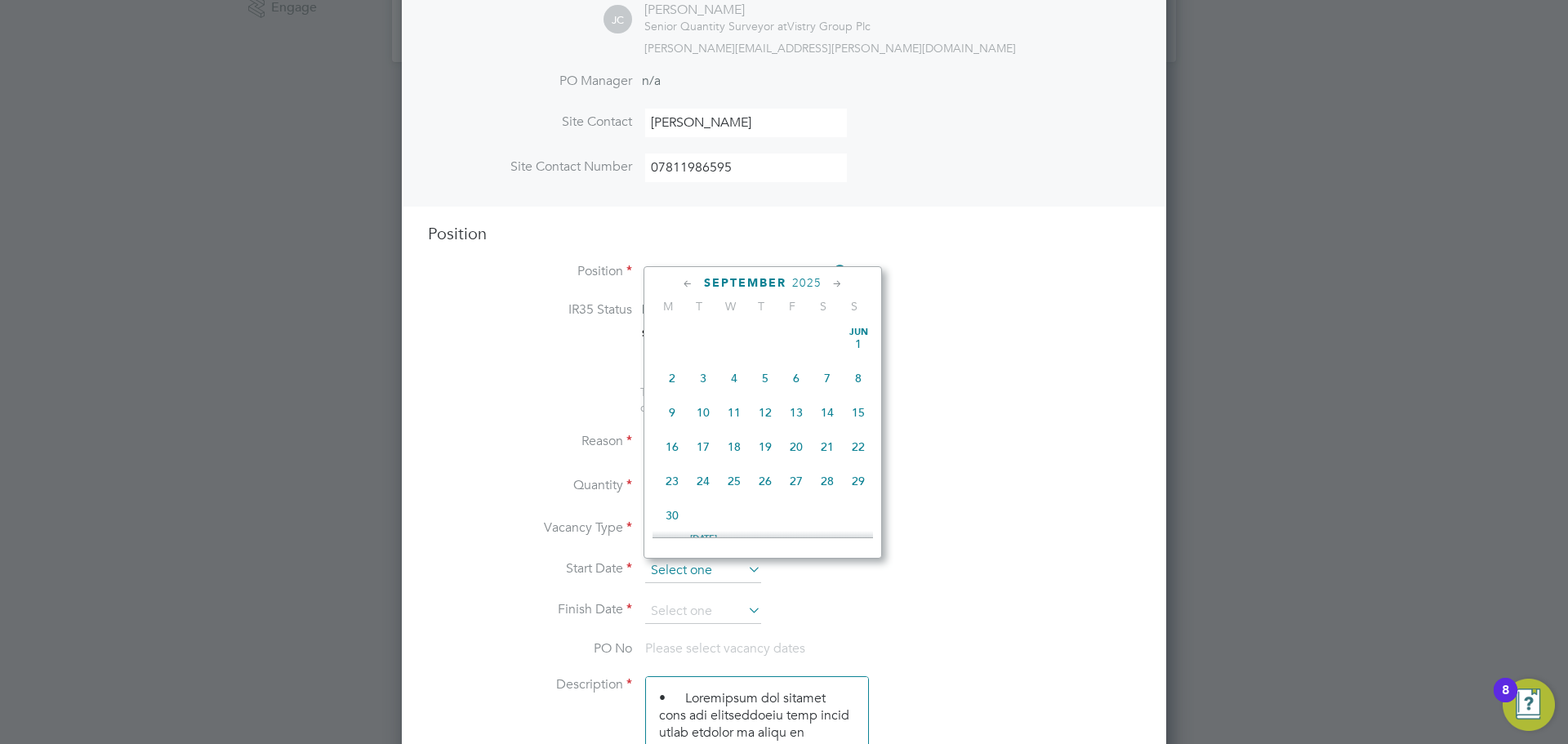
scroll to position [495, 0]
click at [733, 372] on span "27" at bounding box center [735, 365] width 31 height 31
type input "27 Aug 2025"
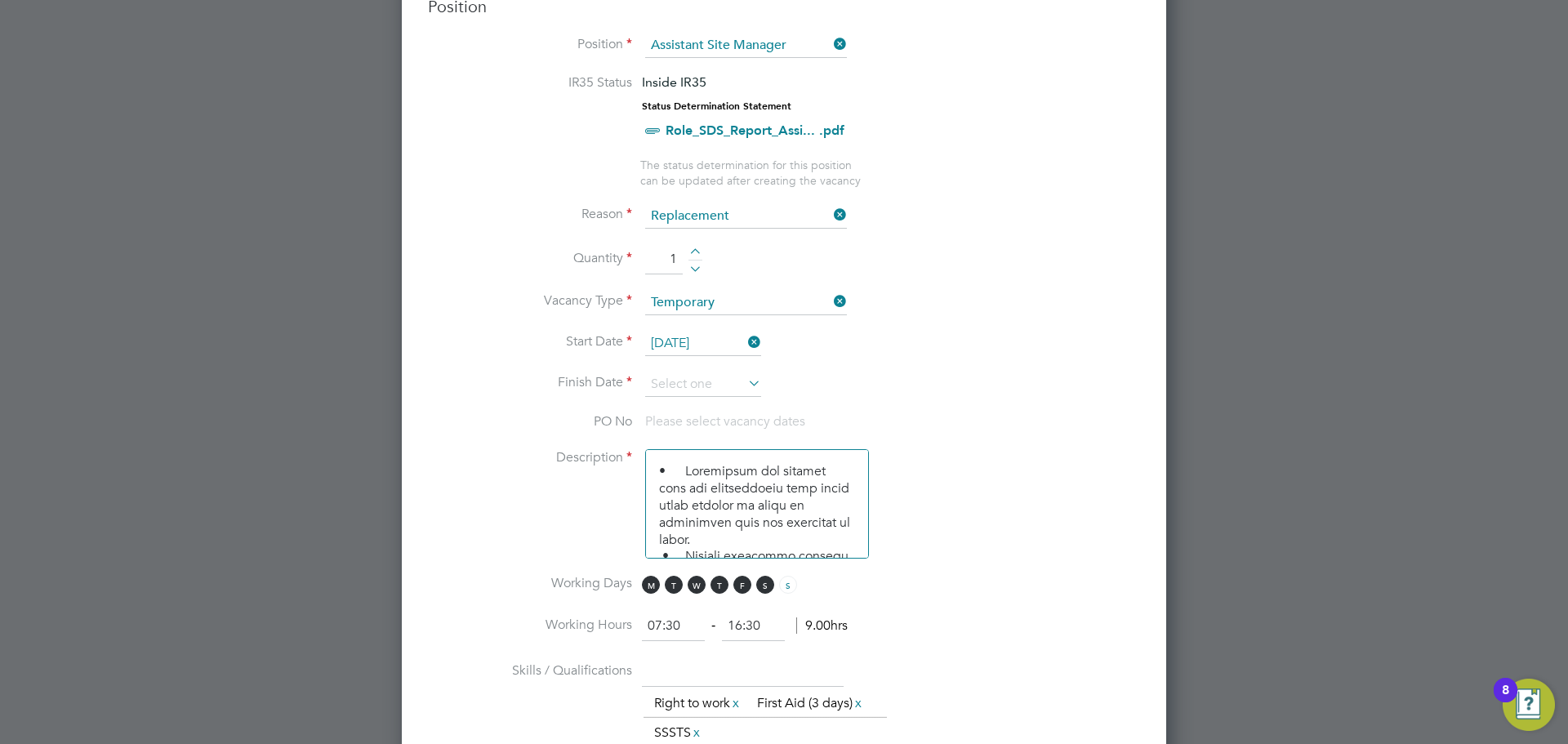
scroll to position [721, 0]
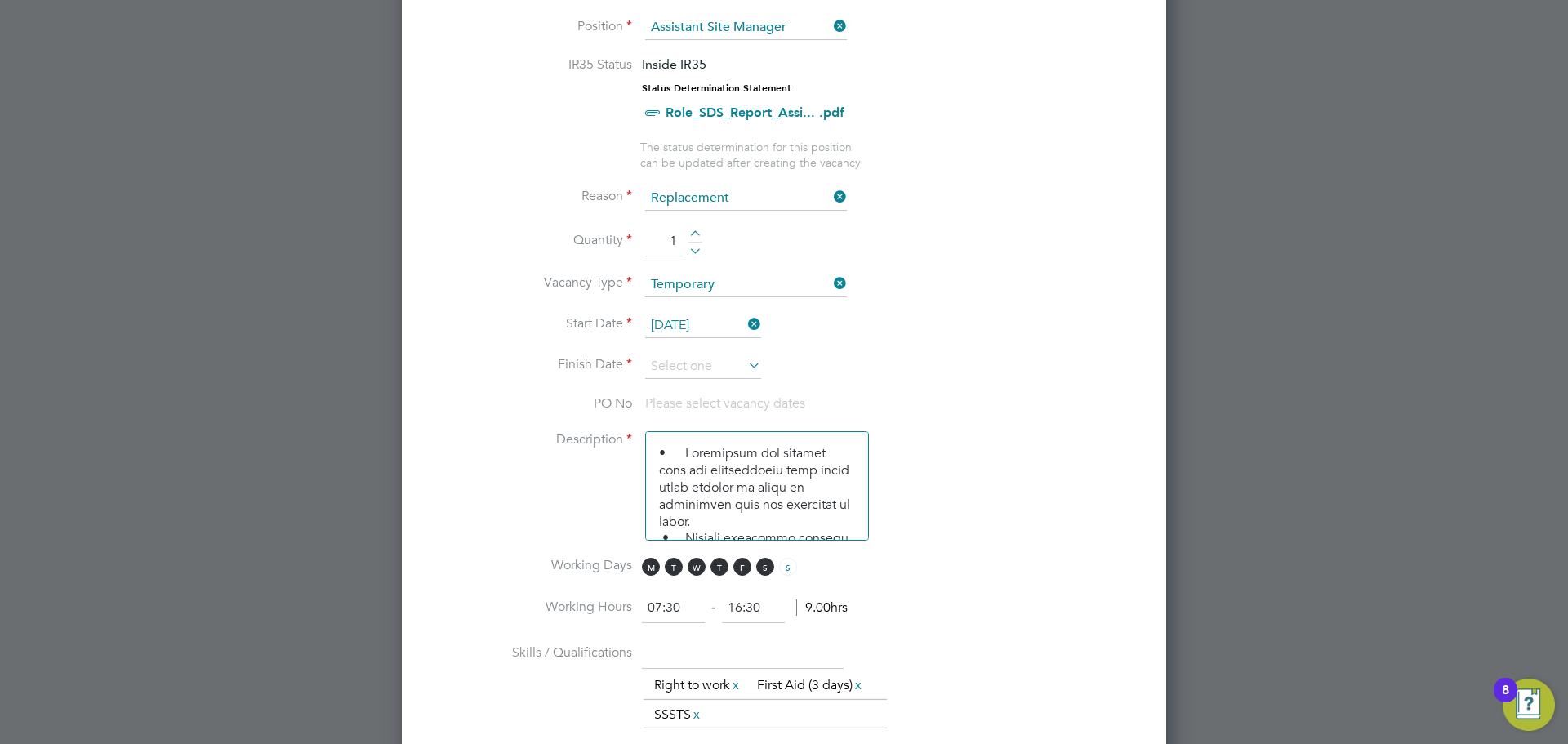
click at [745, 367] on icon at bounding box center [745, 365] width 0 height 23
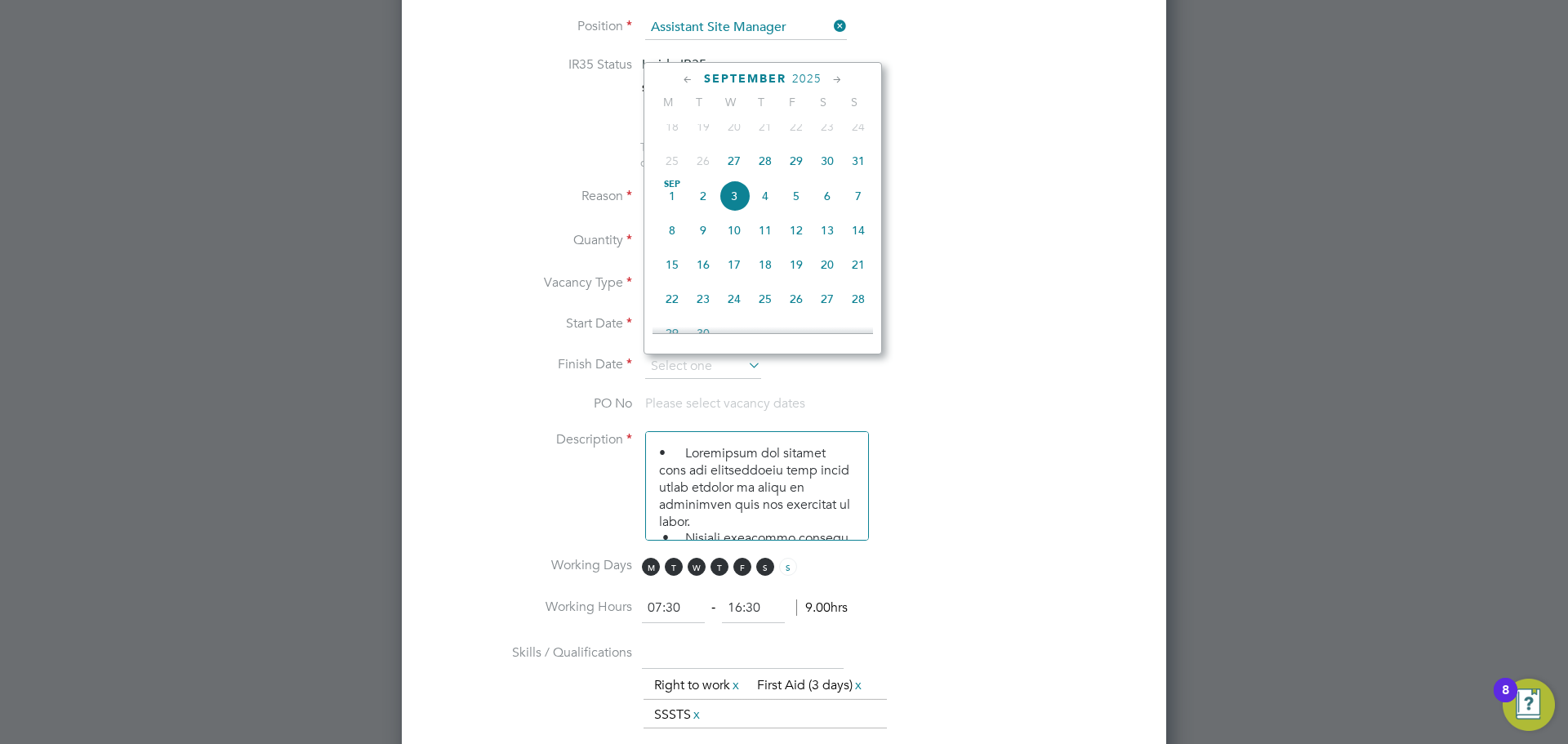
click at [841, 81] on icon at bounding box center [838, 80] width 15 height 18
click at [842, 82] on icon at bounding box center [838, 80] width 15 height 18
click at [735, 267] on span "31" at bounding box center [735, 251] width 31 height 31
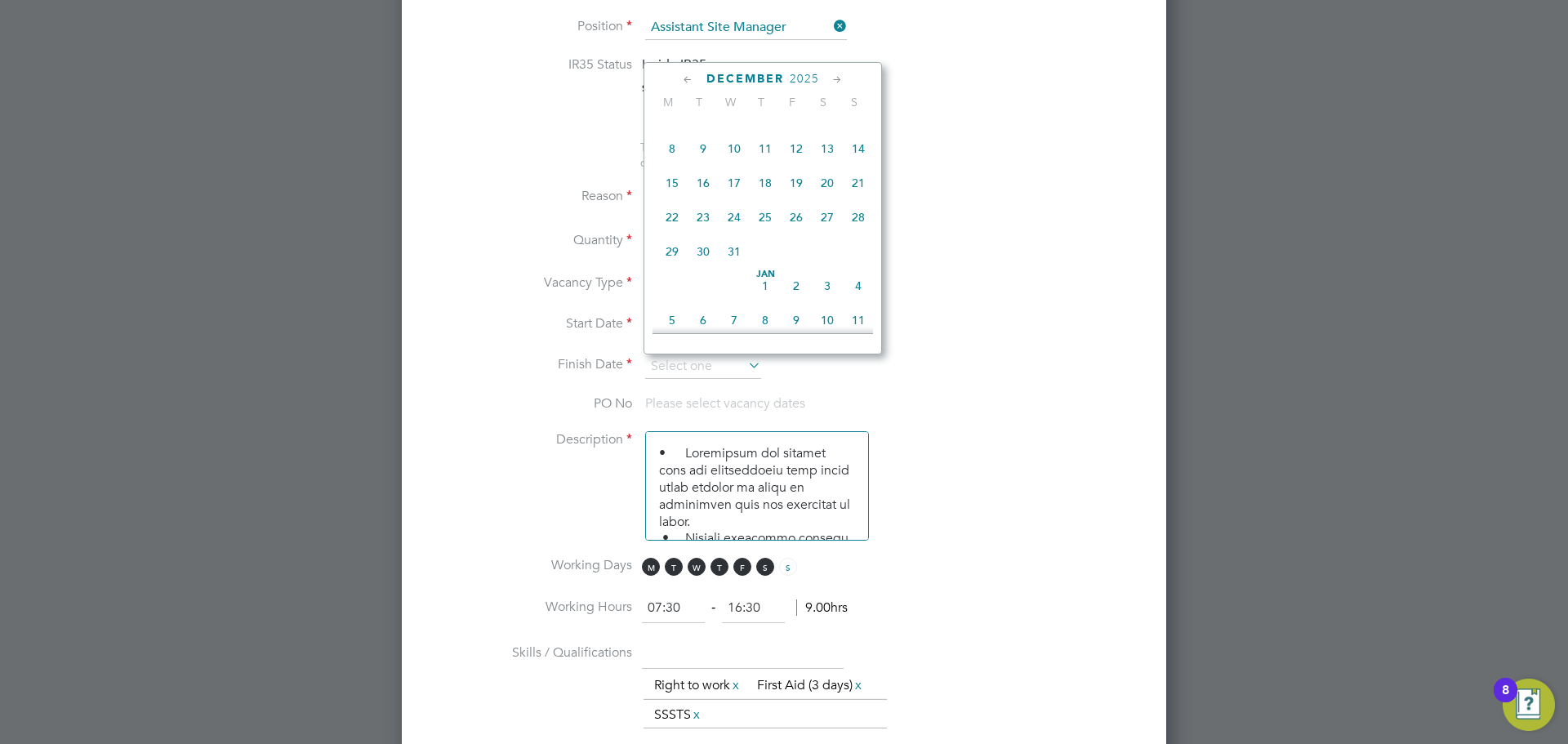
type input "31 Dec 2025"
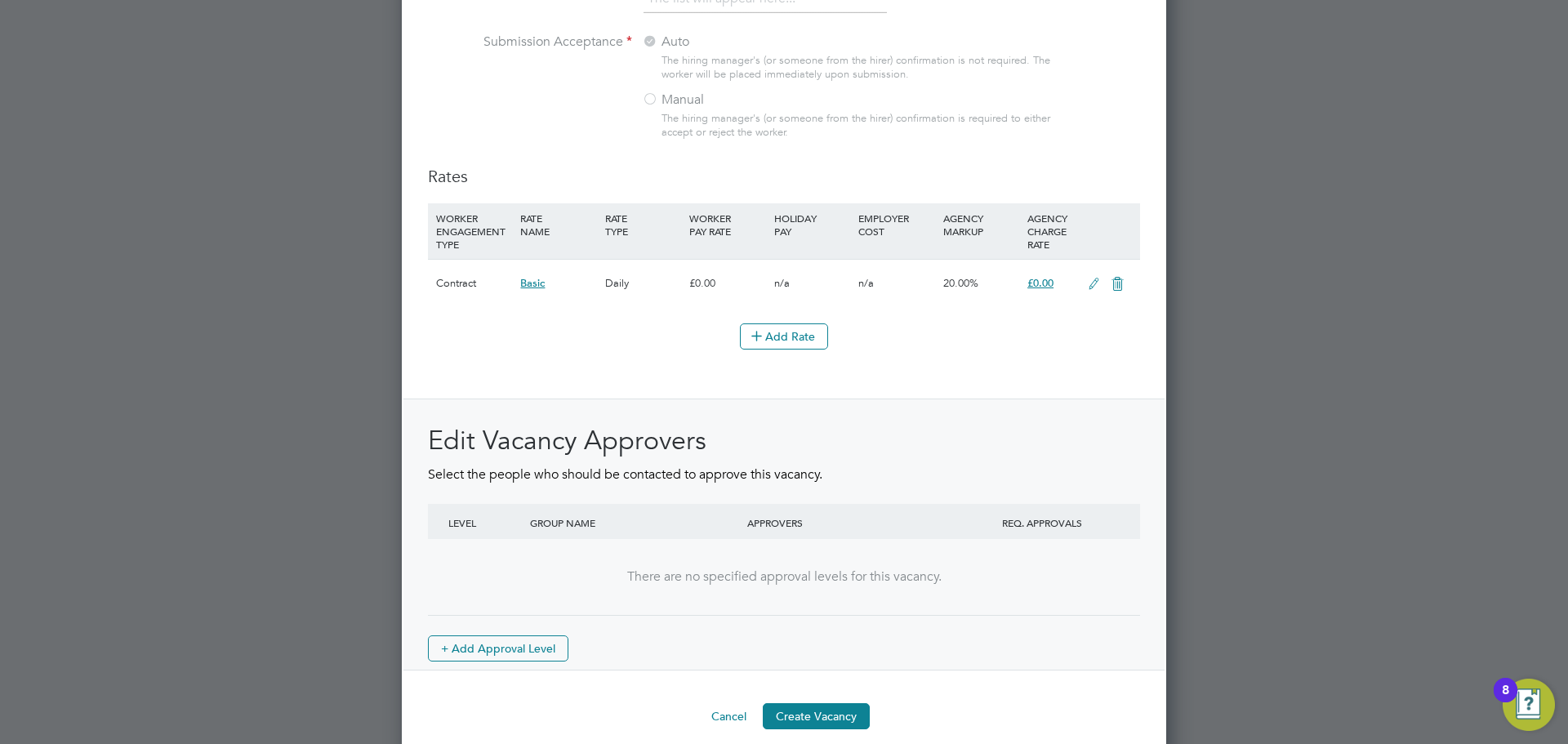
scroll to position [1832, 0]
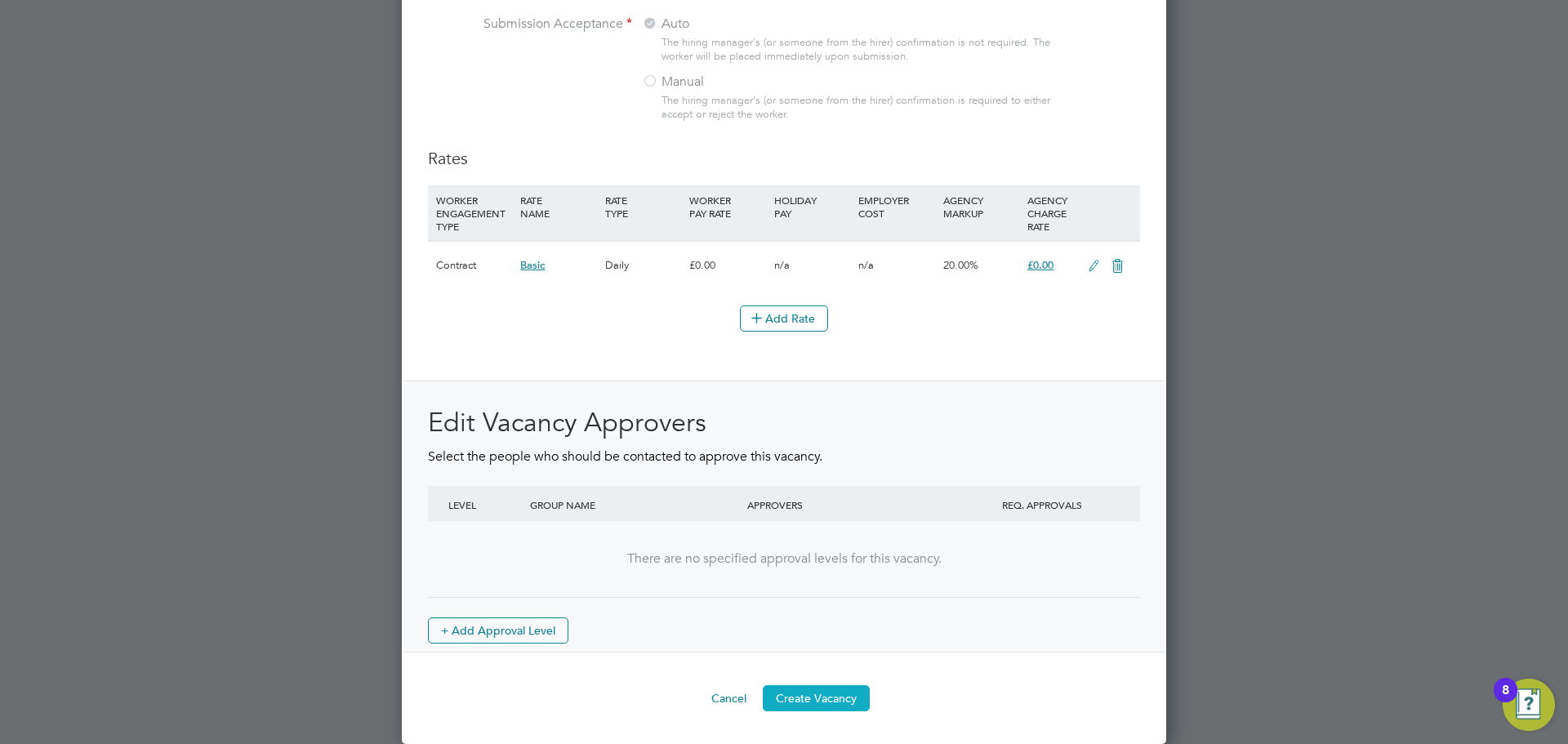
click at [796, 704] on button "Create Vacancy" at bounding box center [816, 698] width 107 height 26
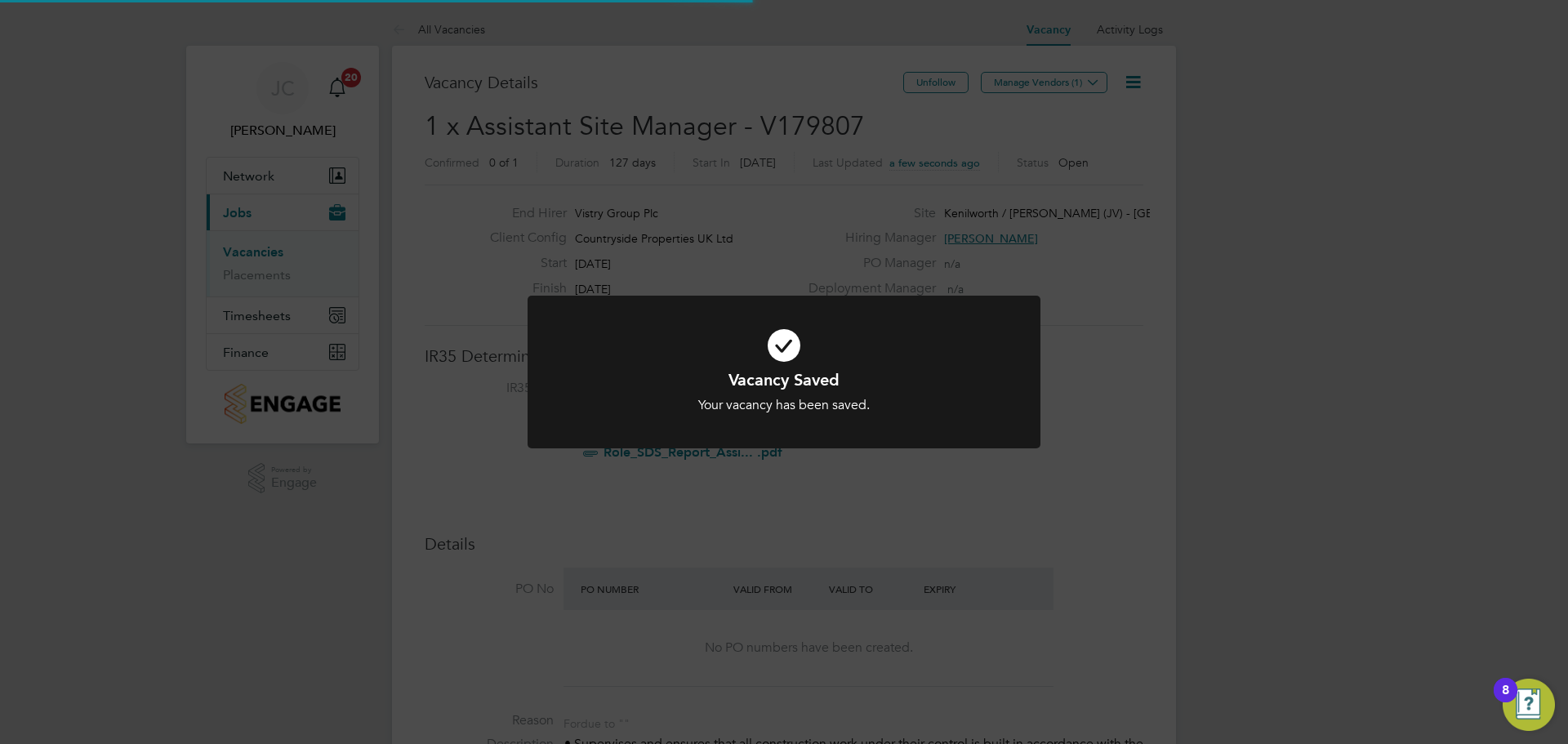
click at [941, 87] on div "Vacancy Saved Your vacancy has been saved. Cancel Okay" at bounding box center [784, 372] width 1568 height 744
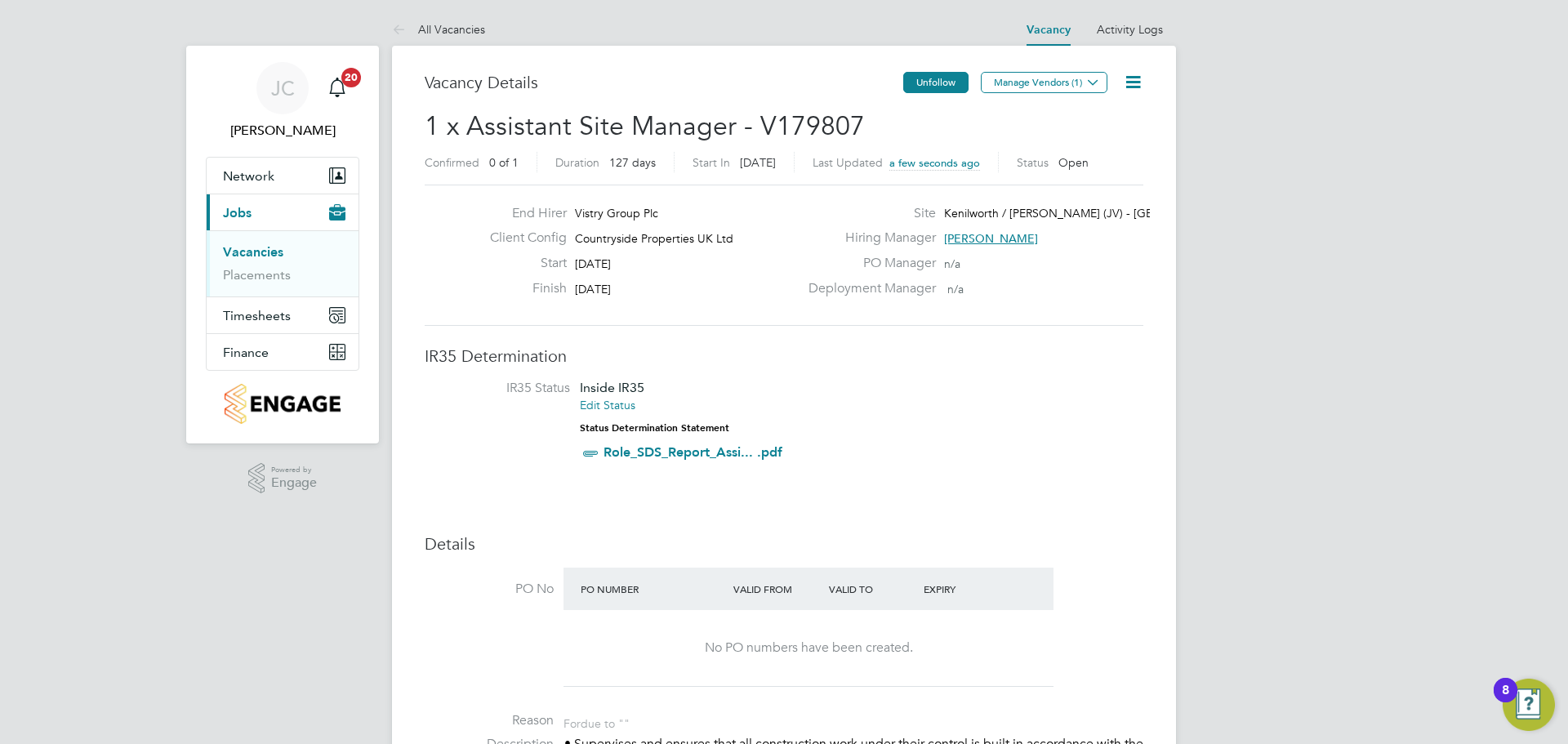
click at [939, 86] on button "Unfollow" at bounding box center [936, 83] width 65 height 22
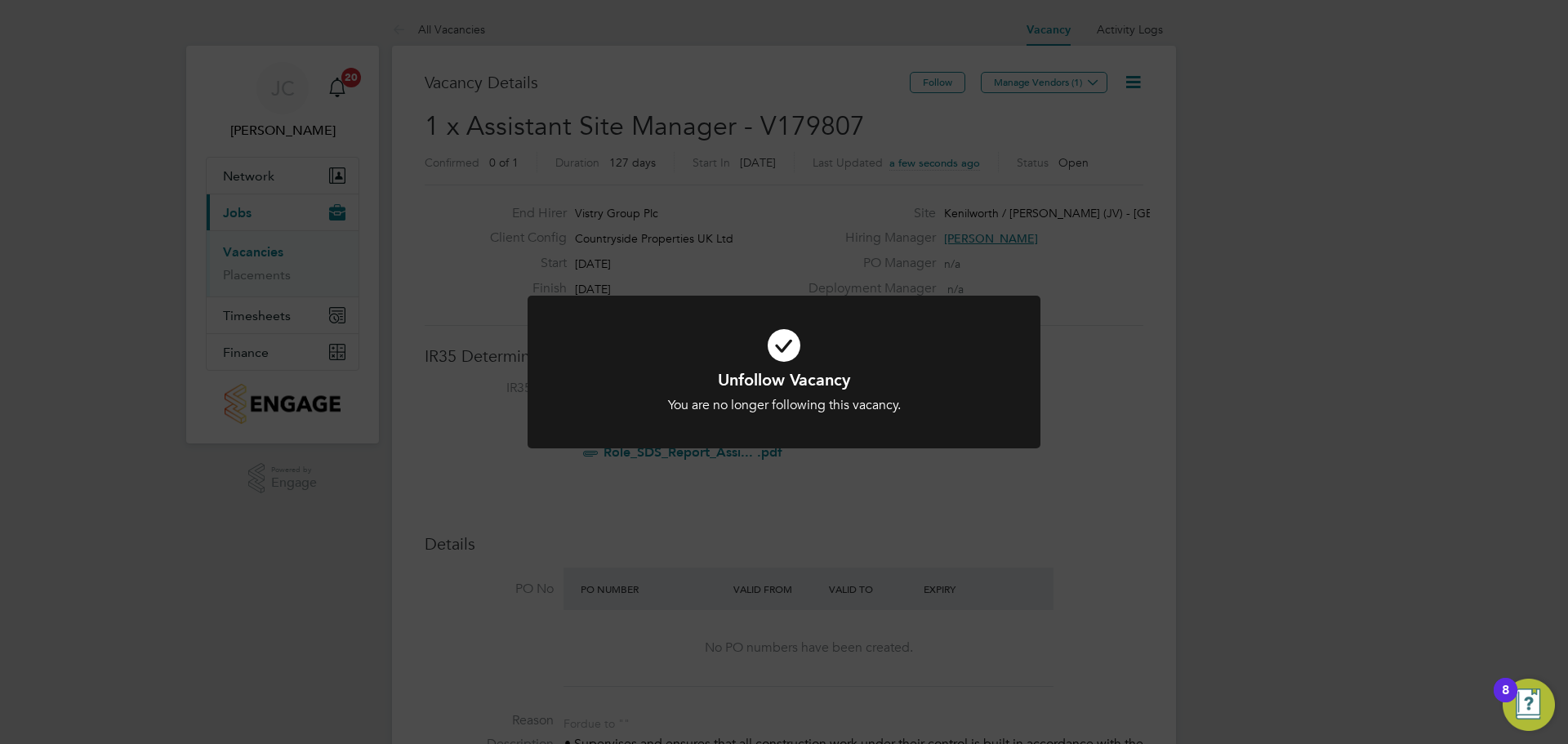
click at [938, 82] on div "Unfollow Vacancy You are no longer following this vacancy. Cancel Okay" at bounding box center [784, 372] width 1568 height 744
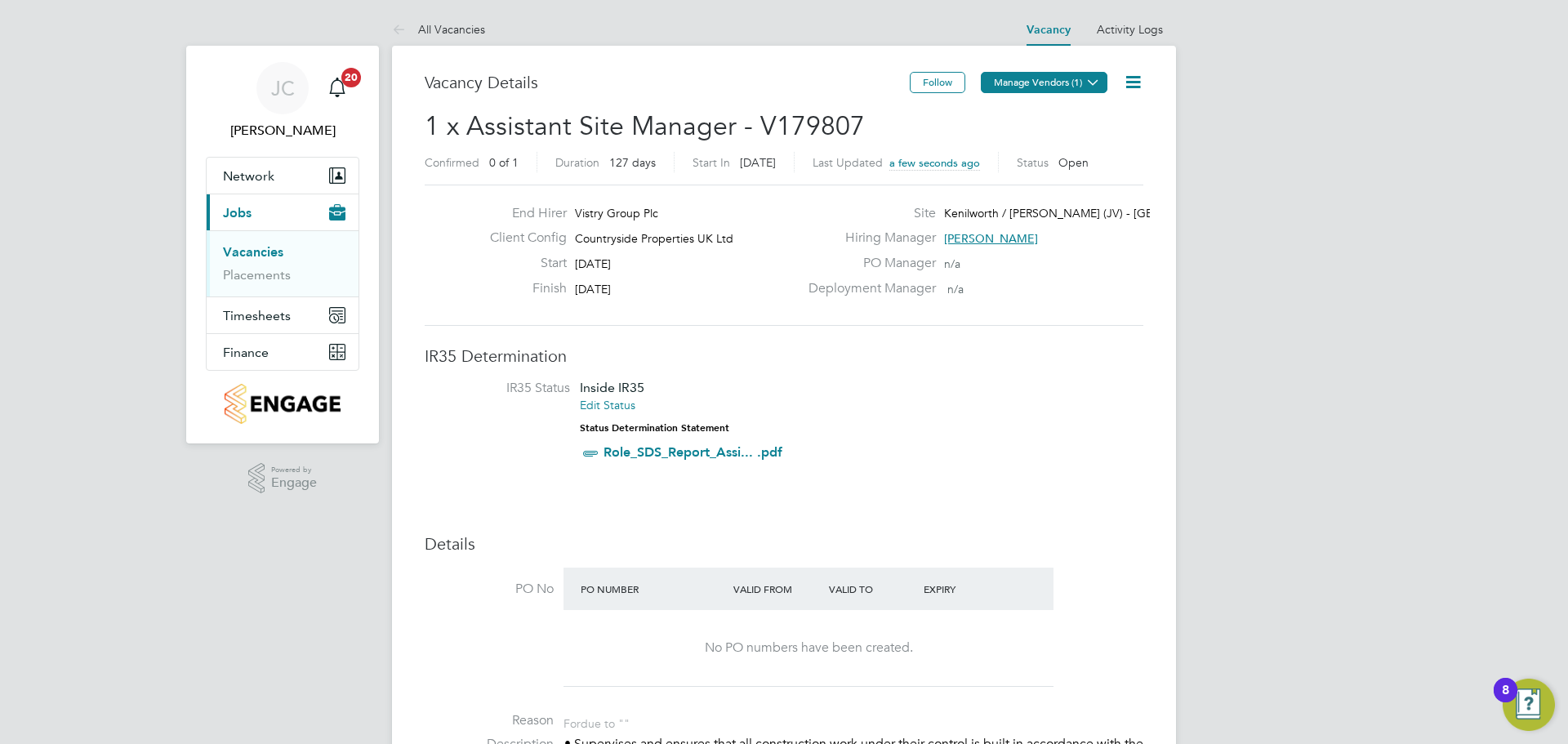
click at [1079, 77] on button "Manage Vendors (1)" at bounding box center [1044, 83] width 126 height 22
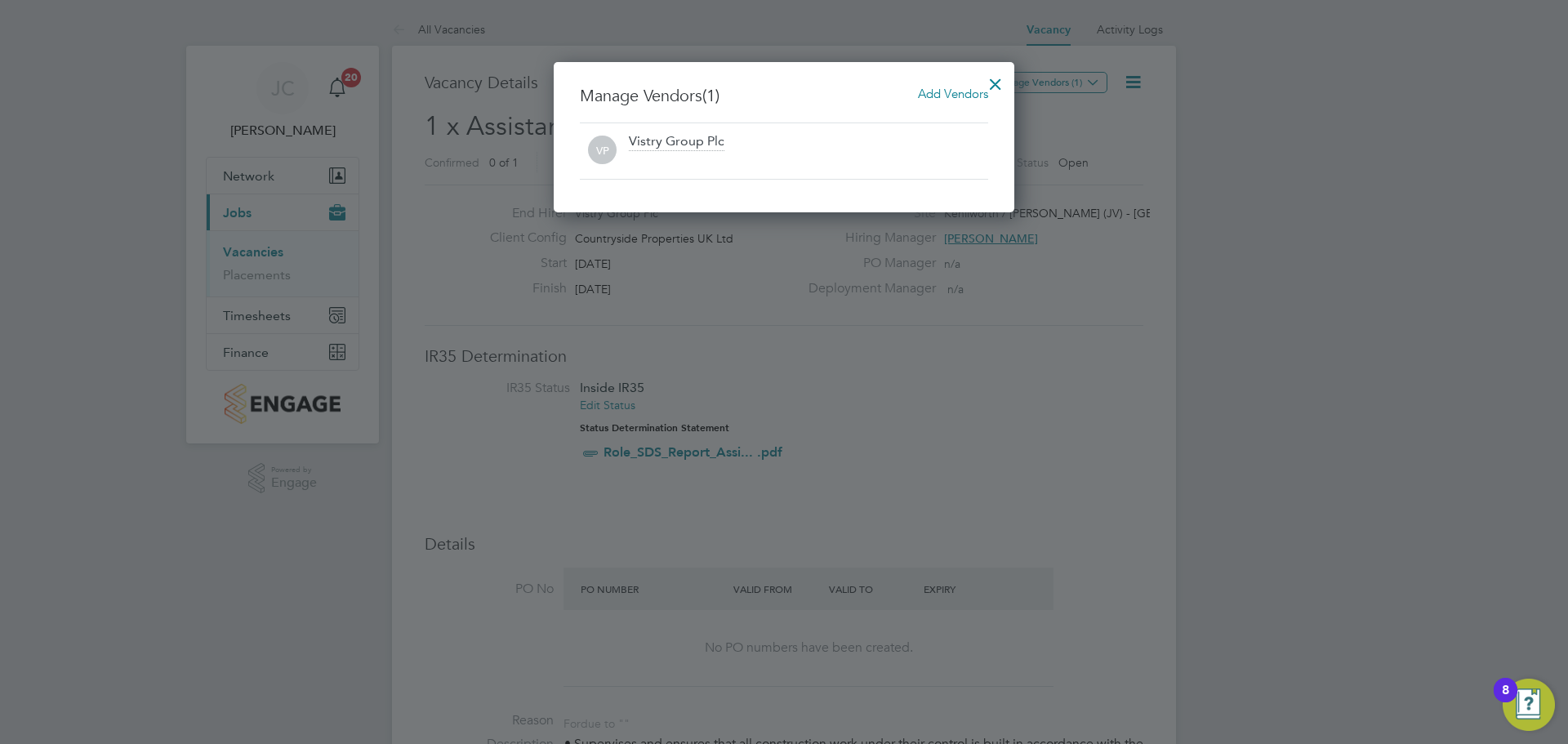
click at [942, 95] on span "Add Vendors" at bounding box center [953, 94] width 71 height 15
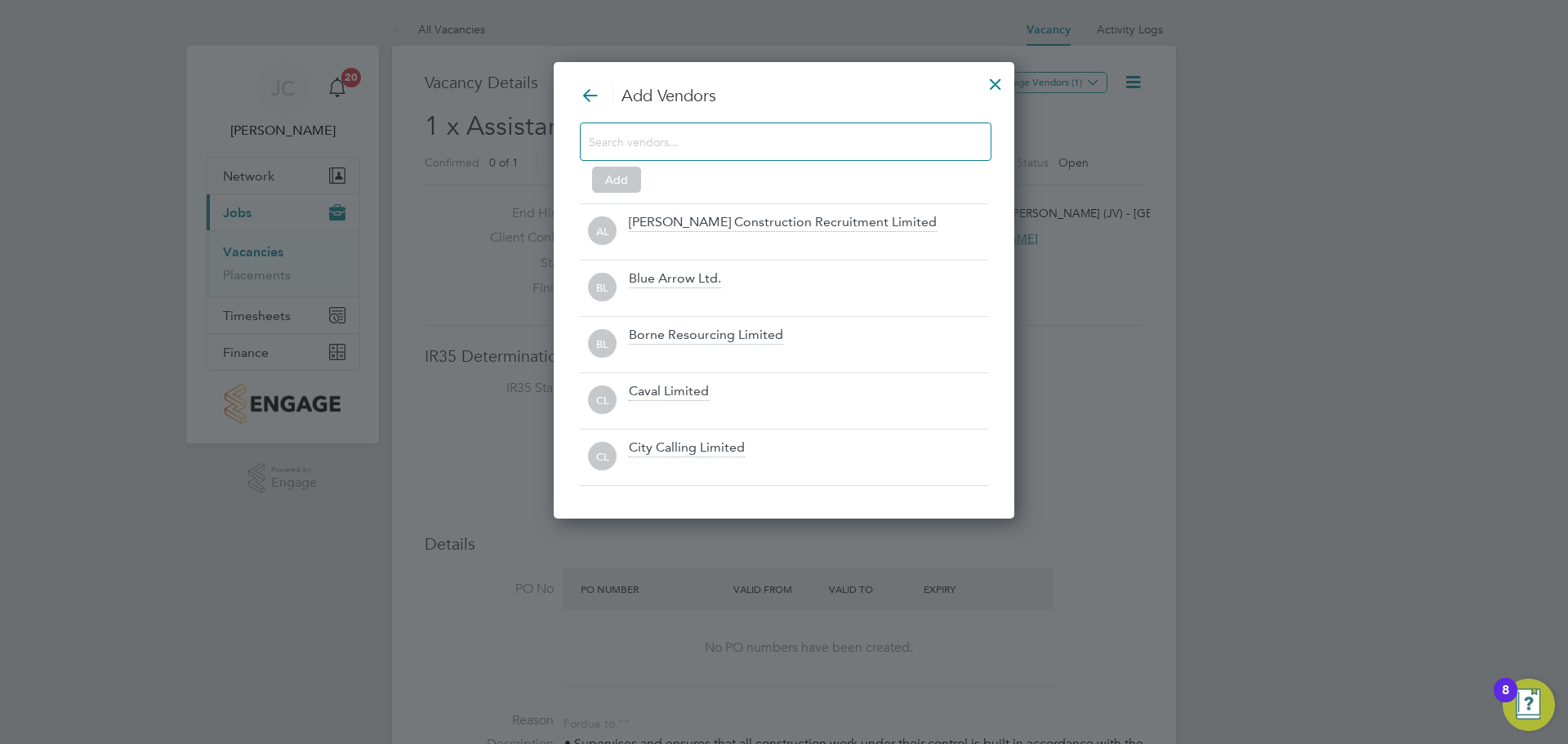
click at [623, 141] on input at bounding box center [772, 141] width 367 height 22
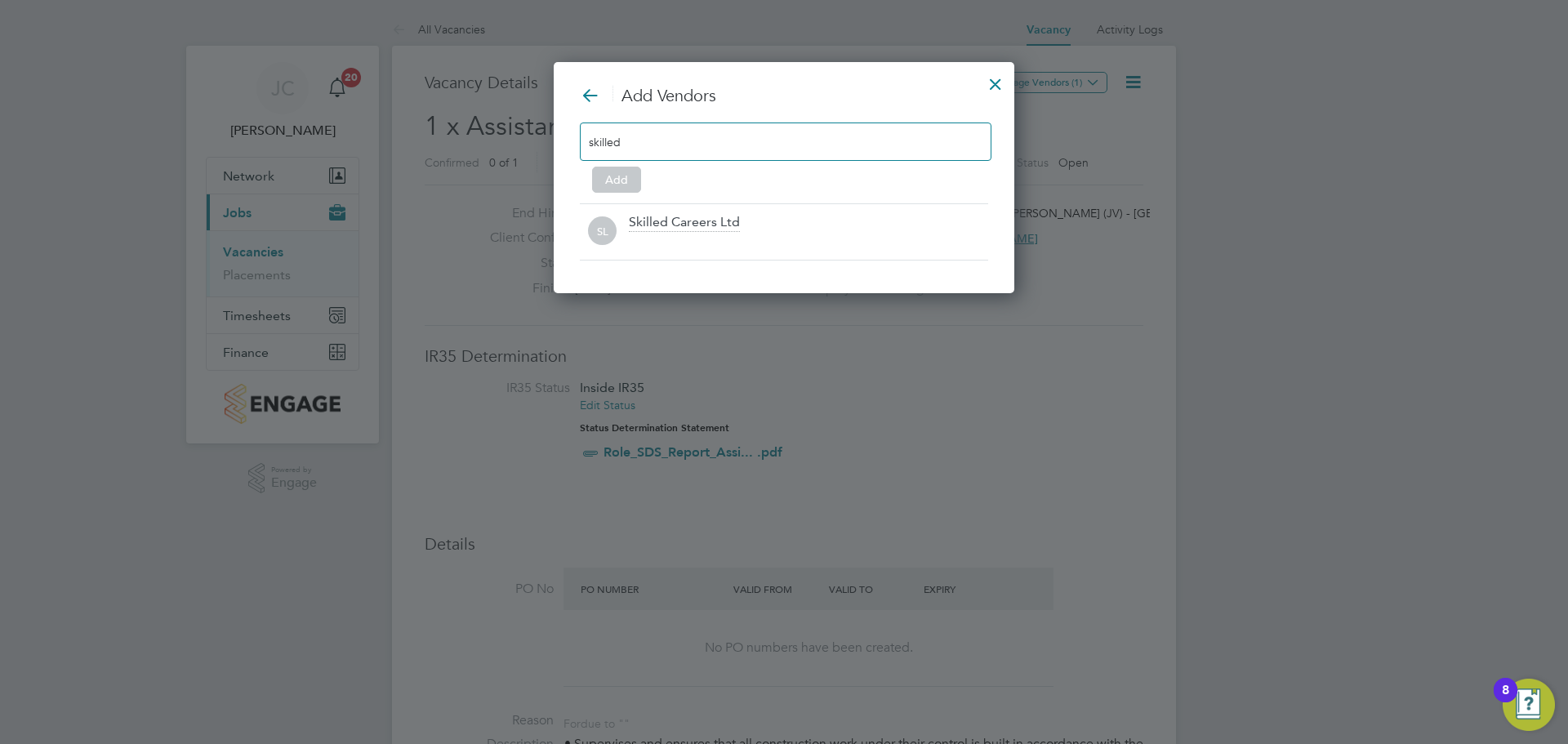
type input "skilled"
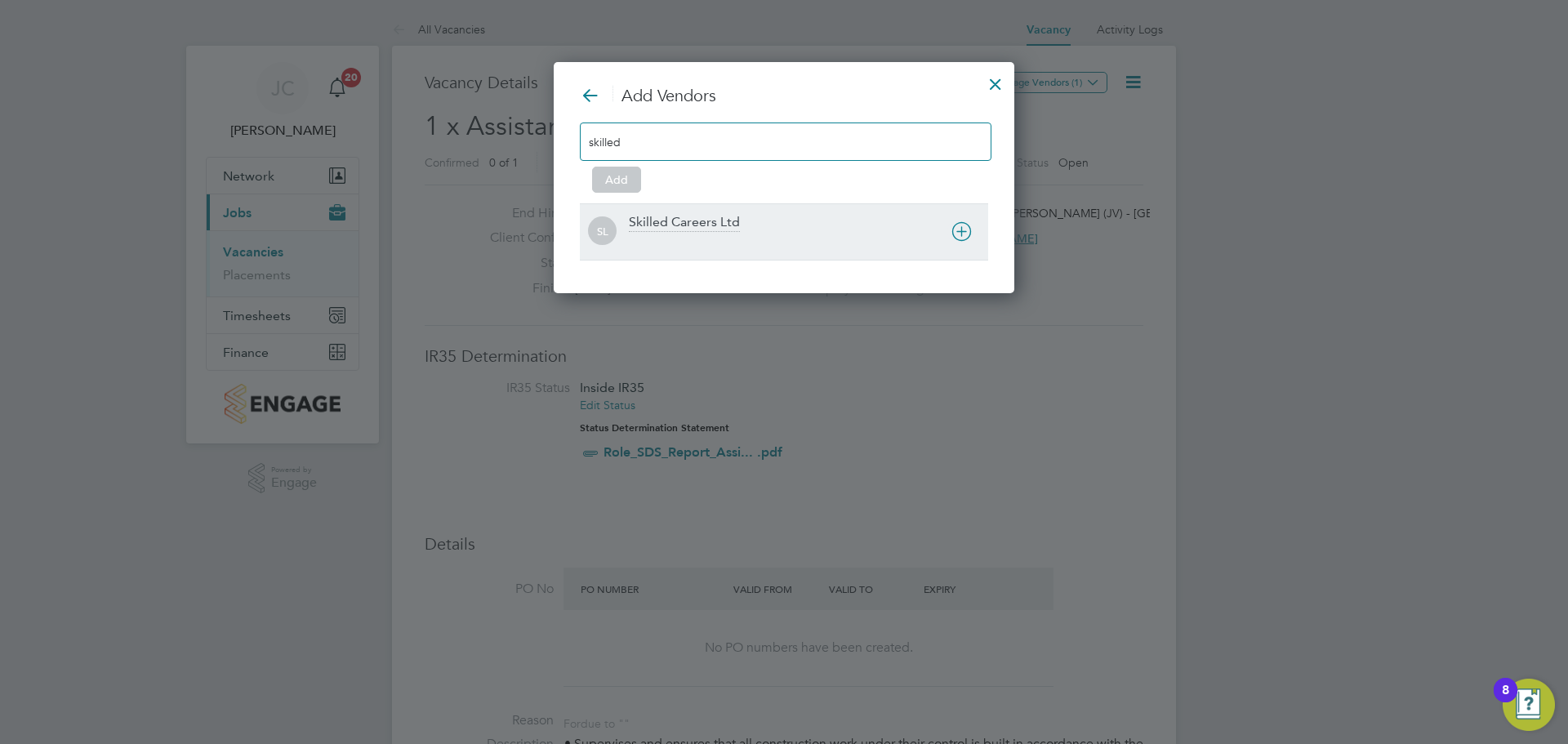
drag, startPoint x: 661, startPoint y: 201, endPoint x: 672, endPoint y: 218, distance: 20.2
click at [665, 204] on div "Add Vendors skilled Add SL Skilled Careers Ltd" at bounding box center [784, 173] width 409 height 175
click at [673, 220] on div "Skilled Careers Ltd" at bounding box center [684, 223] width 111 height 18
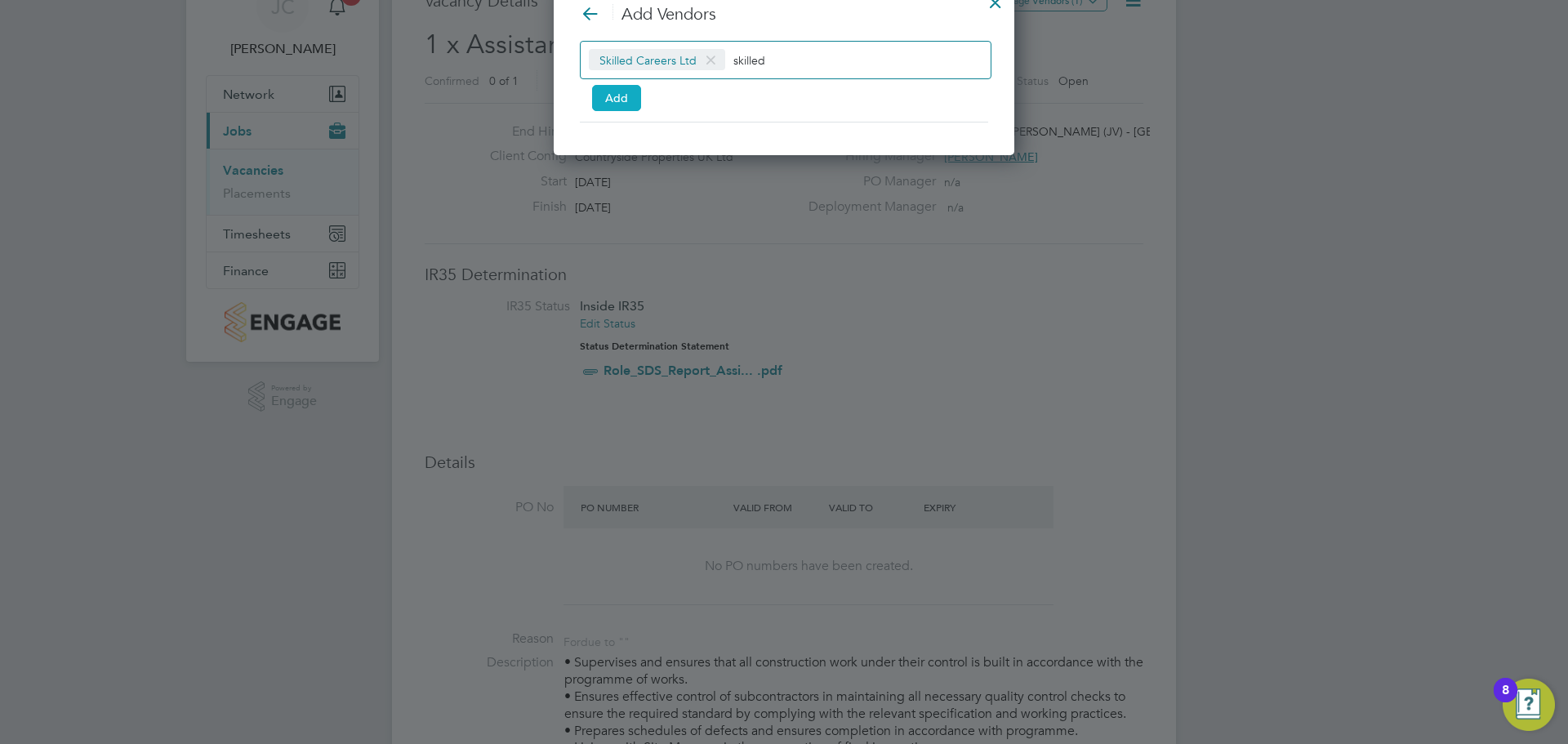
click at [625, 104] on button "Add" at bounding box center [617, 98] width 49 height 26
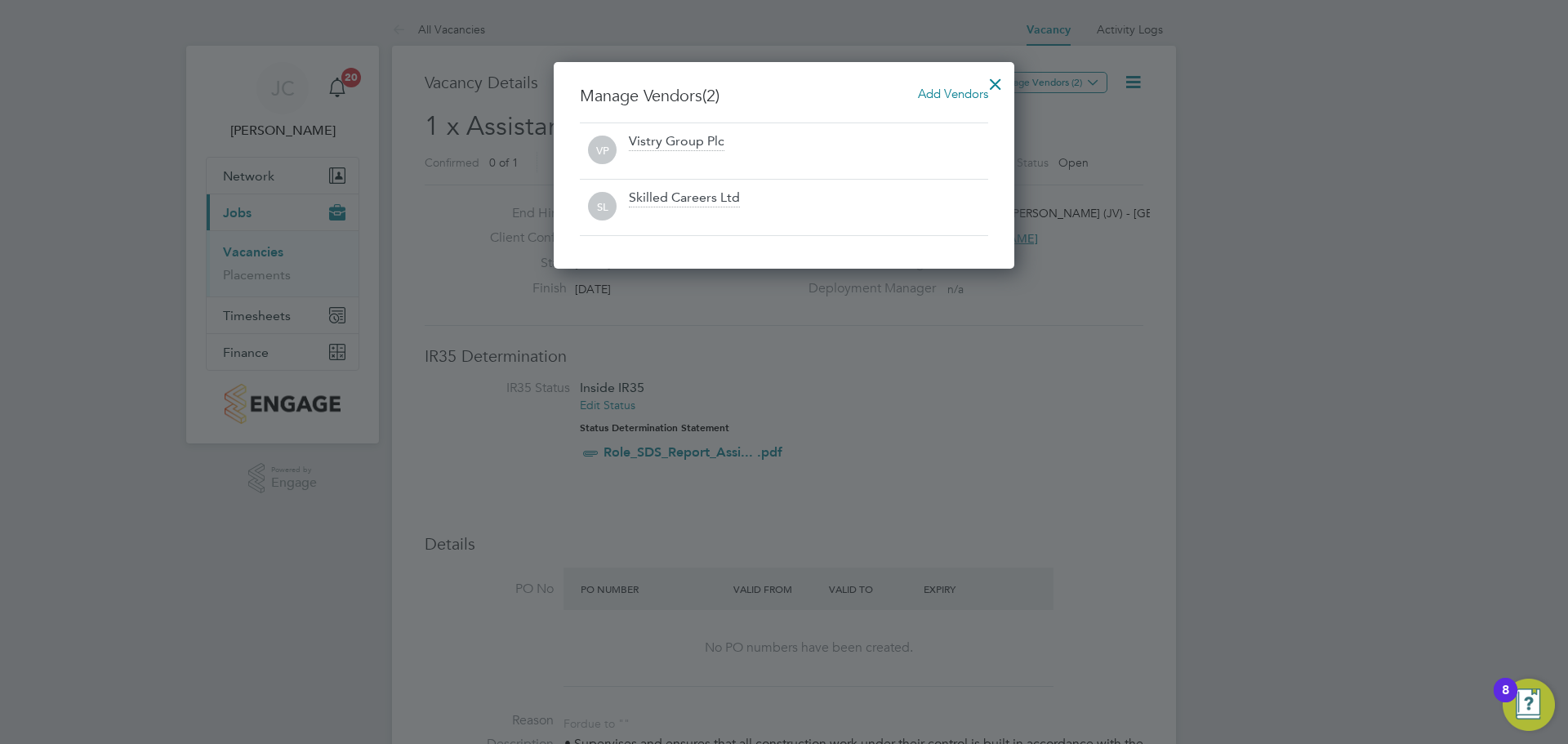
click at [997, 76] on div at bounding box center [996, 80] width 29 height 29
